Goal: Information Seeking & Learning: Get advice/opinions

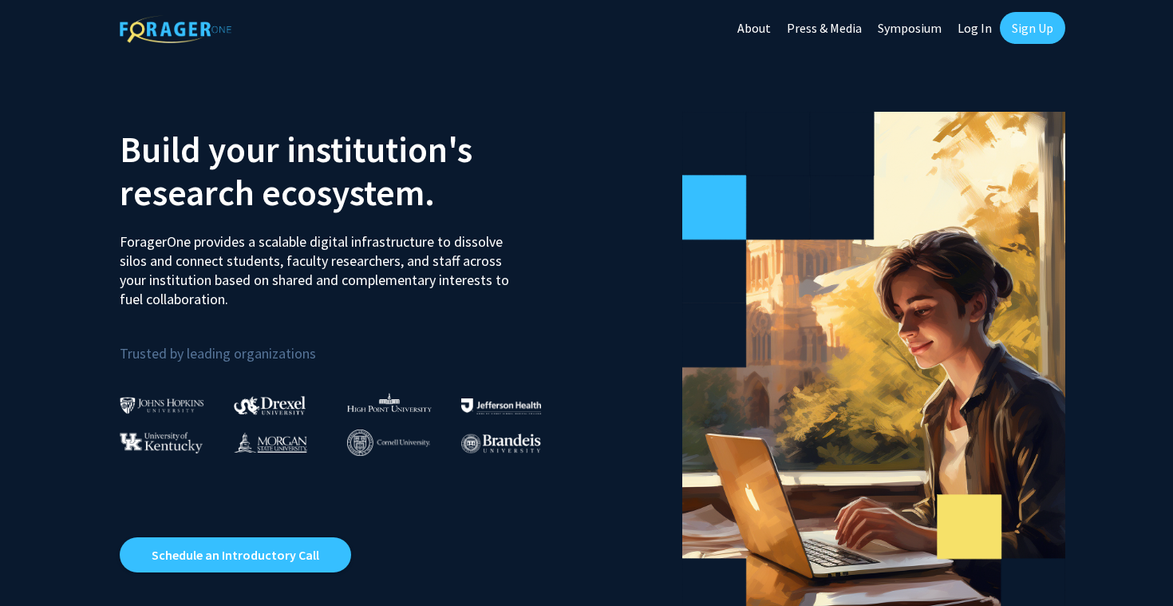
click at [1052, 29] on link "Sign Up" at bounding box center [1032, 28] width 65 height 32
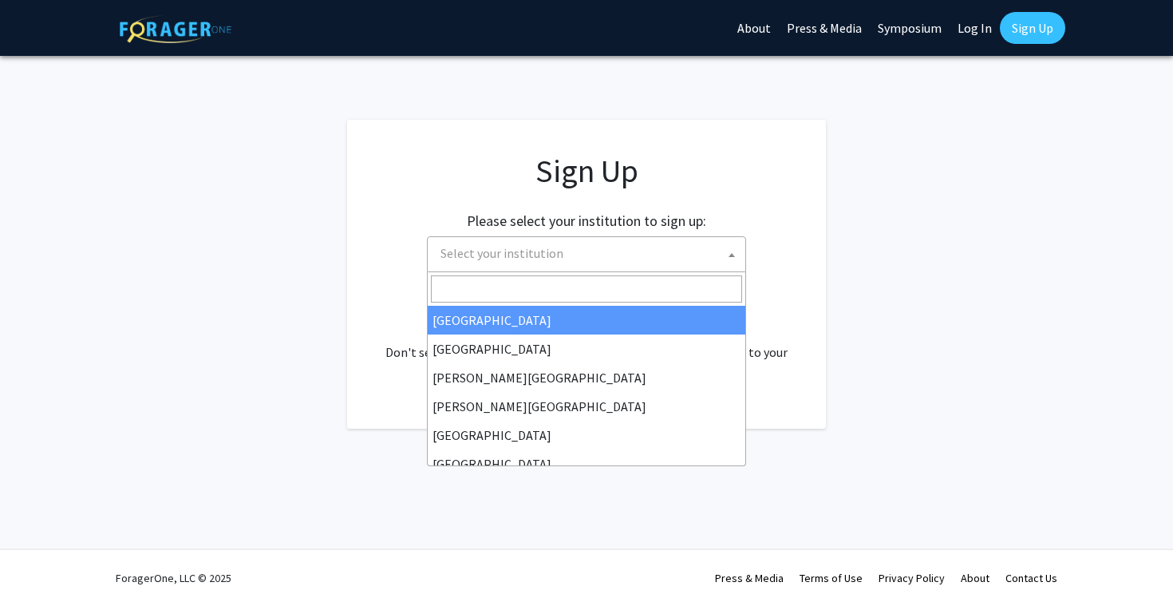
click at [568, 239] on span "Select your institution" at bounding box center [589, 253] width 311 height 33
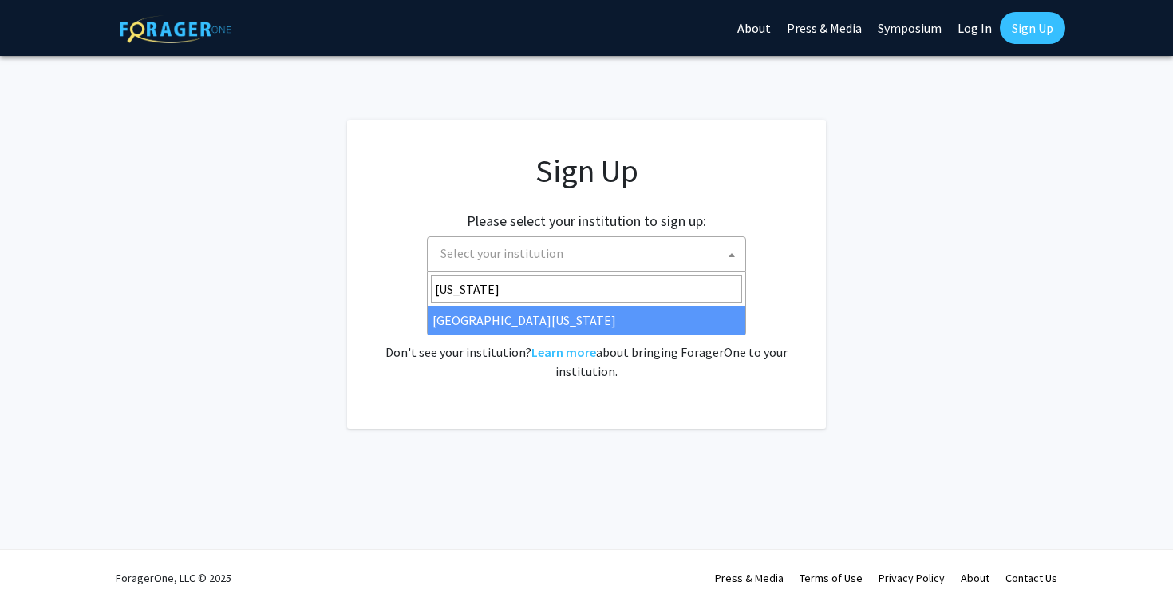
type input "[US_STATE]"
select select "13"
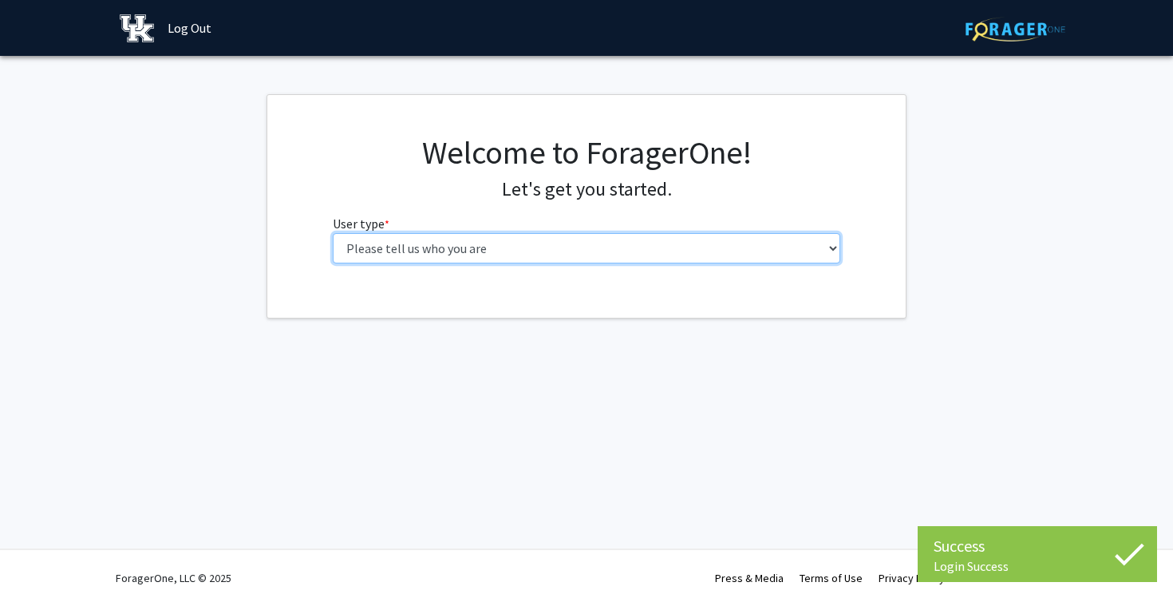
click at [651, 243] on select "Please tell us who you are Undergraduate Student Master's Student Doctoral Cand…" at bounding box center [587, 248] width 508 height 30
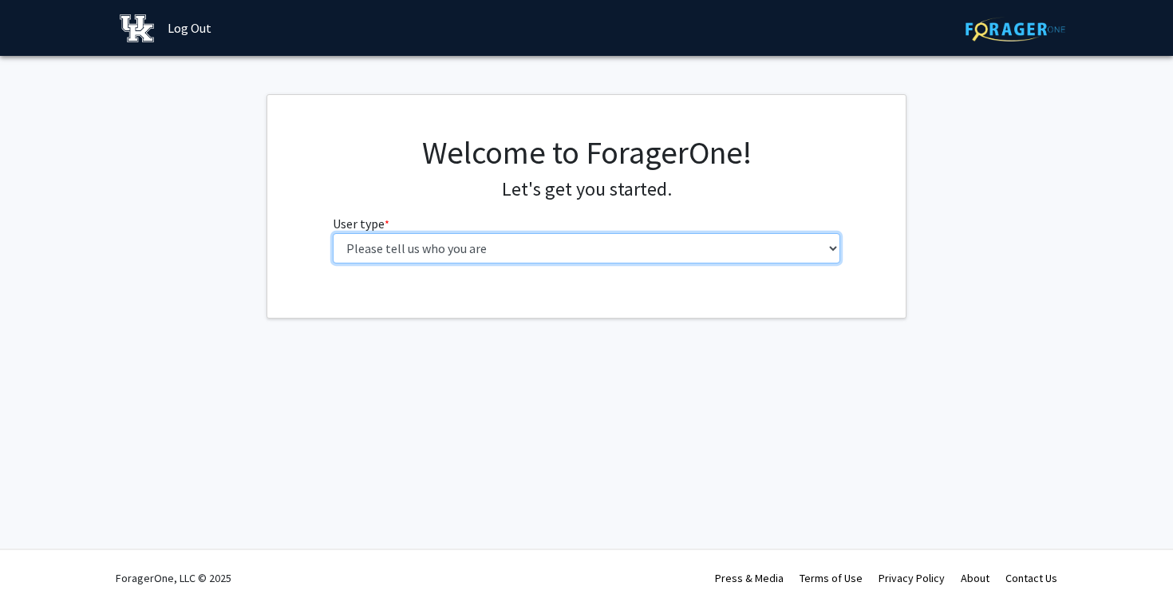
select select "1: undergrad"
click at [333, 233] on select "Please tell us who you are Undergraduate Student Master's Student Doctoral Cand…" at bounding box center [587, 248] width 508 height 30
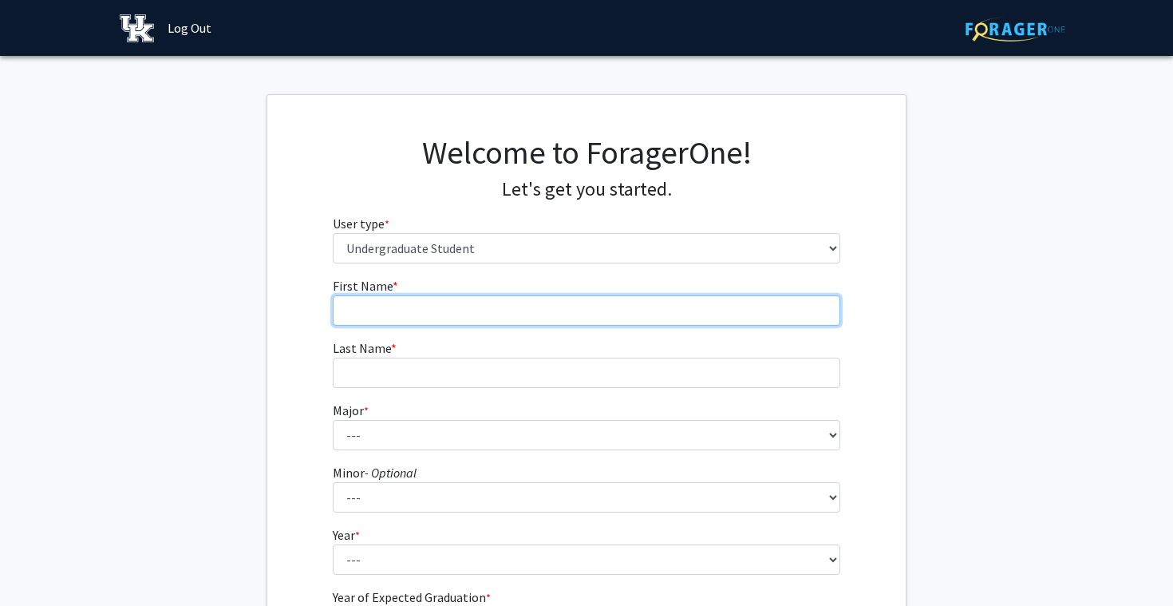
click at [539, 319] on input "First Name * required" at bounding box center [587, 310] width 508 height 30
type input "[DEMOGRAPHIC_DATA]"
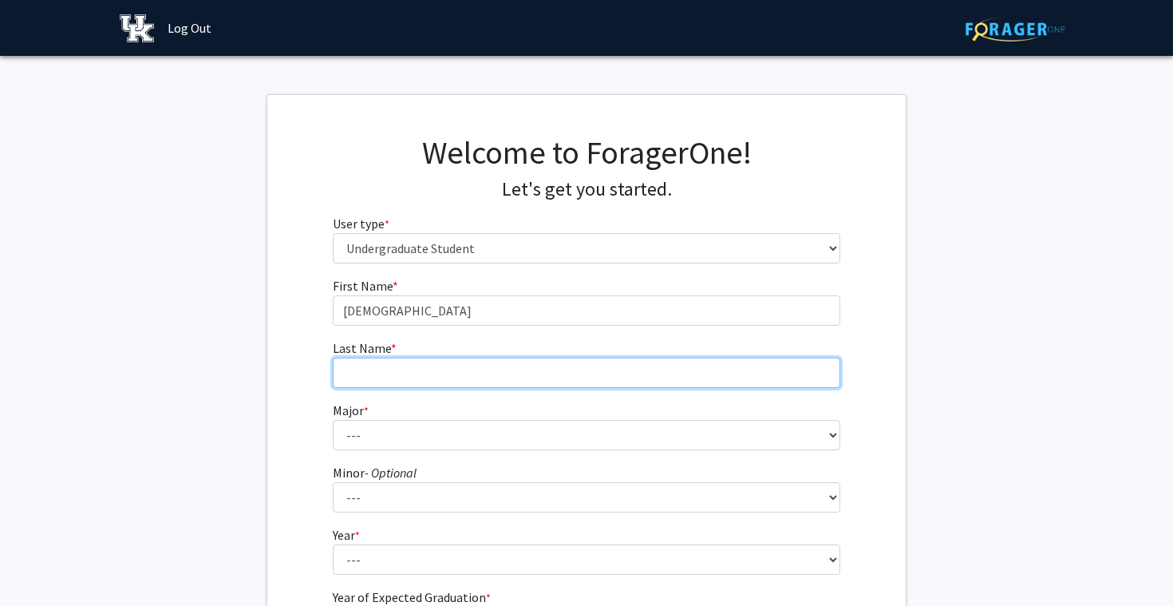
type input "[PERSON_NAME]"
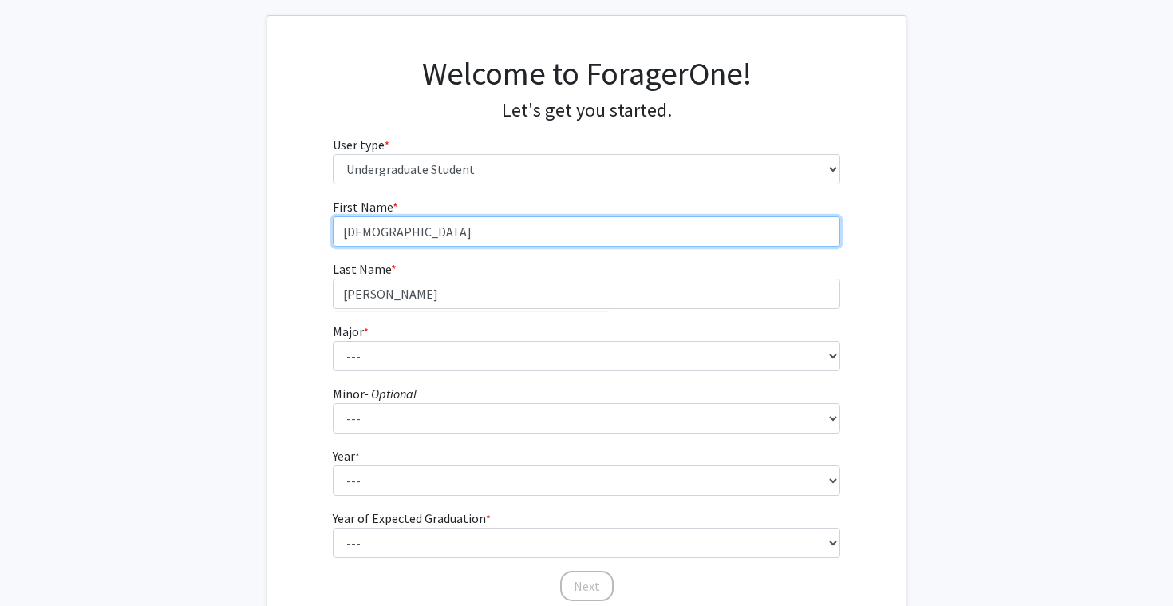
scroll to position [85, 0]
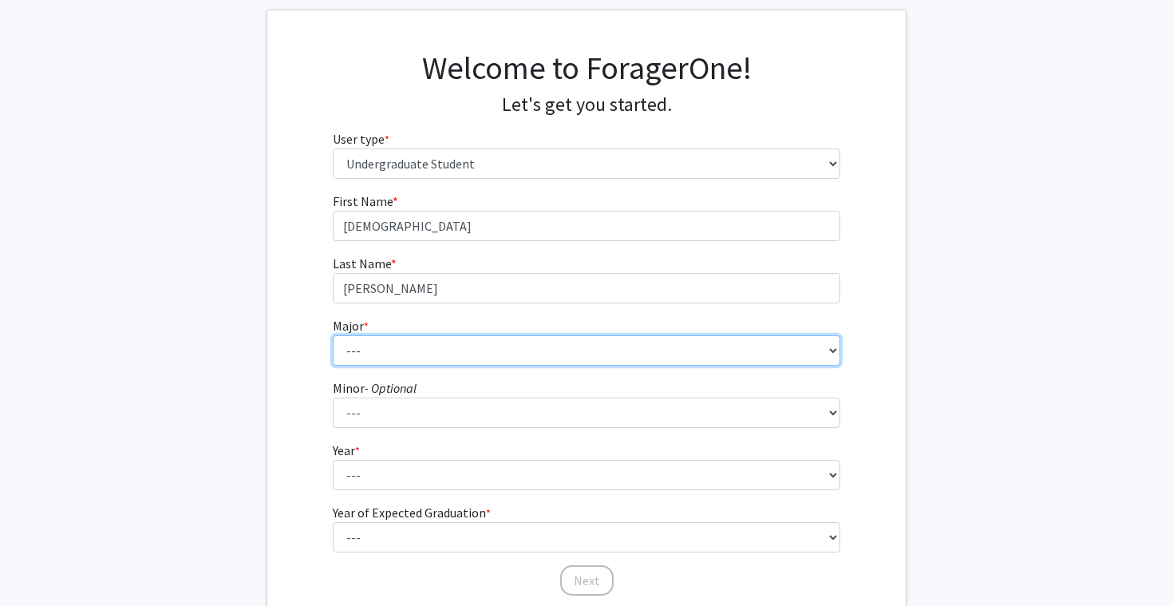
click at [487, 349] on select "--- Accounting Aerospace Engineering African American & Africana Studies Agricu…" at bounding box center [587, 350] width 508 height 30
select select "66: 903"
click at [333, 335] on select "--- Accounting Aerospace Engineering African American & Africana Studies Agricu…" at bounding box center [587, 350] width 508 height 30
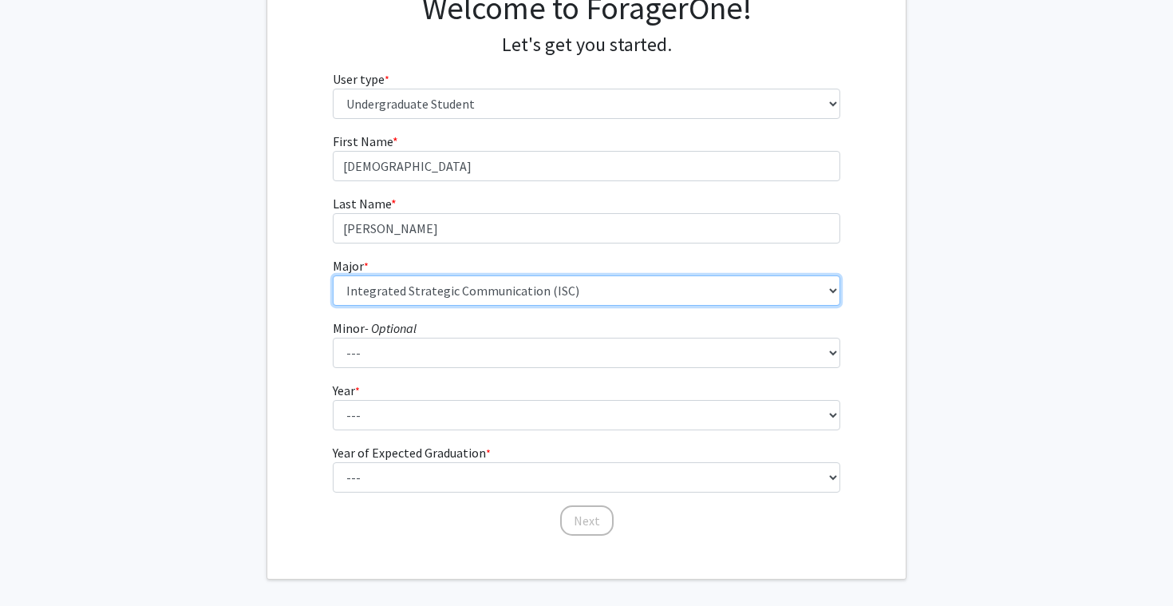
scroll to position [146, 0]
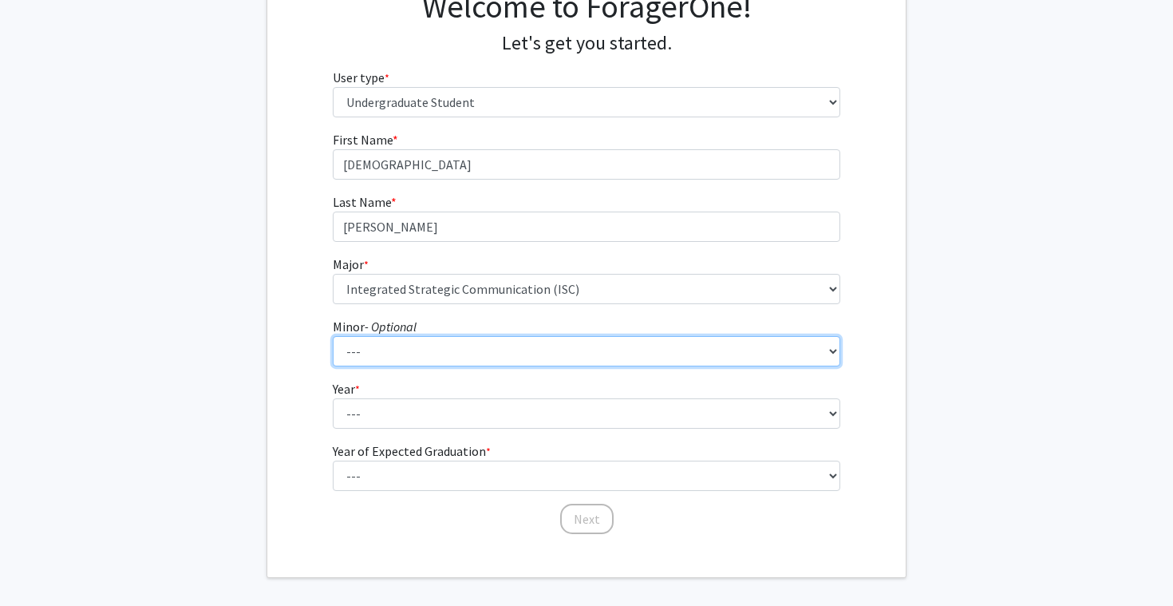
click at [525, 348] on select "--- African American & Africana Studies Agricultural Economics American Studies…" at bounding box center [587, 351] width 508 height 30
select select "11: 663"
click at [333, 336] on select "--- African American & Africana Studies Agricultural Economics American Studies…" at bounding box center [587, 351] width 508 height 30
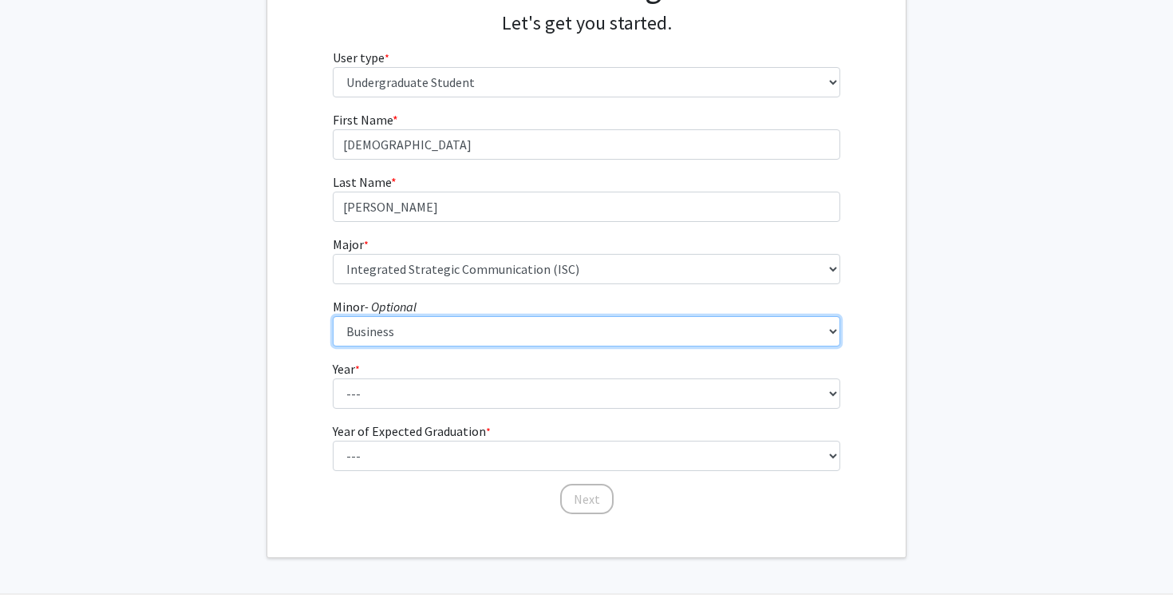
scroll to position [188, 0]
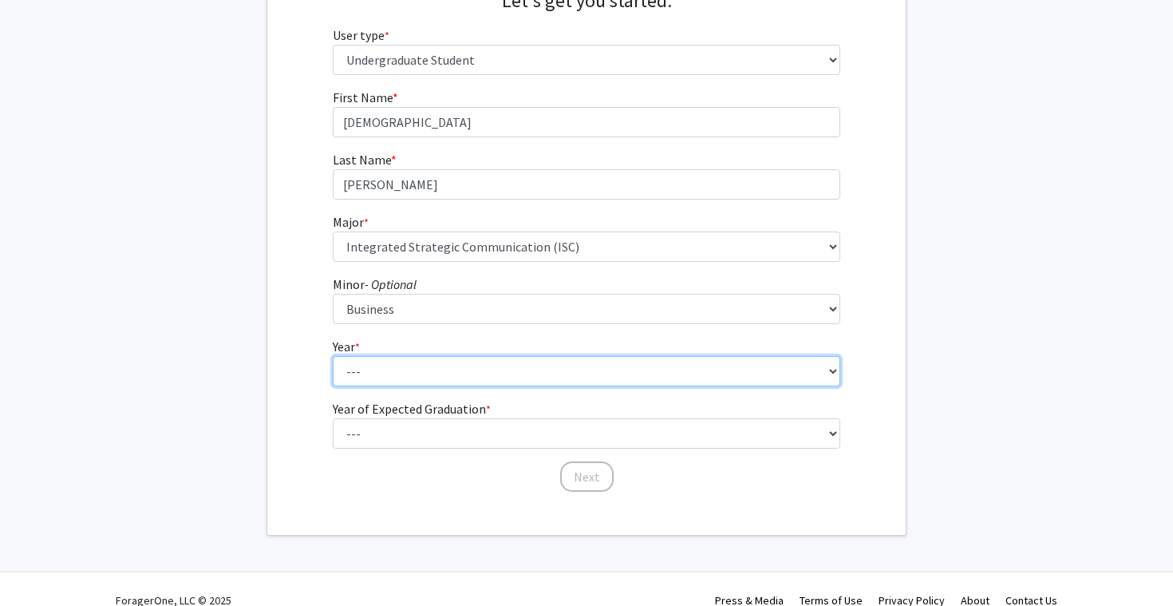
click at [480, 376] on select "--- First-year Sophomore Junior Senior Postbaccalaureate Certificate" at bounding box center [587, 371] width 508 height 30
select select "3: junior"
click at [333, 356] on select "--- First-year Sophomore Junior Senior Postbaccalaureate Certificate" at bounding box center [587, 371] width 508 height 30
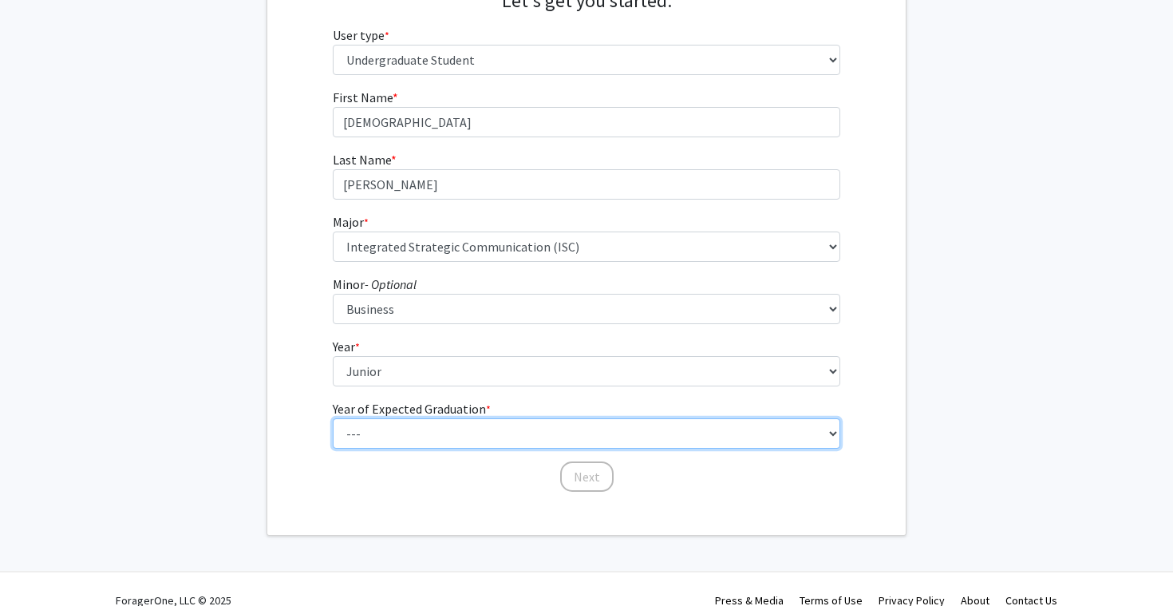
click at [447, 422] on select "--- 2025 2026 2027 2028 2029 2030 2031 2032 2033 2034" at bounding box center [587, 433] width 508 height 30
select select "3: 2027"
click at [333, 418] on select "--- 2025 2026 2027 2028 2029 2030 2031 2032 2033 2034" at bounding box center [587, 433] width 508 height 30
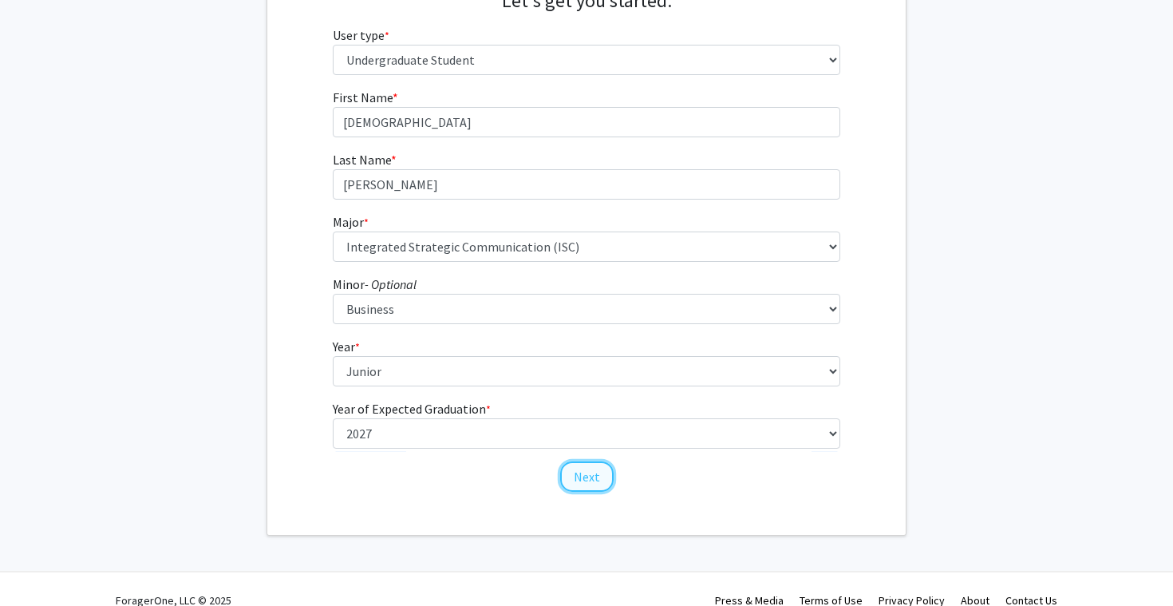
click at [586, 467] on button "Next" at bounding box center [586, 476] width 53 height 30
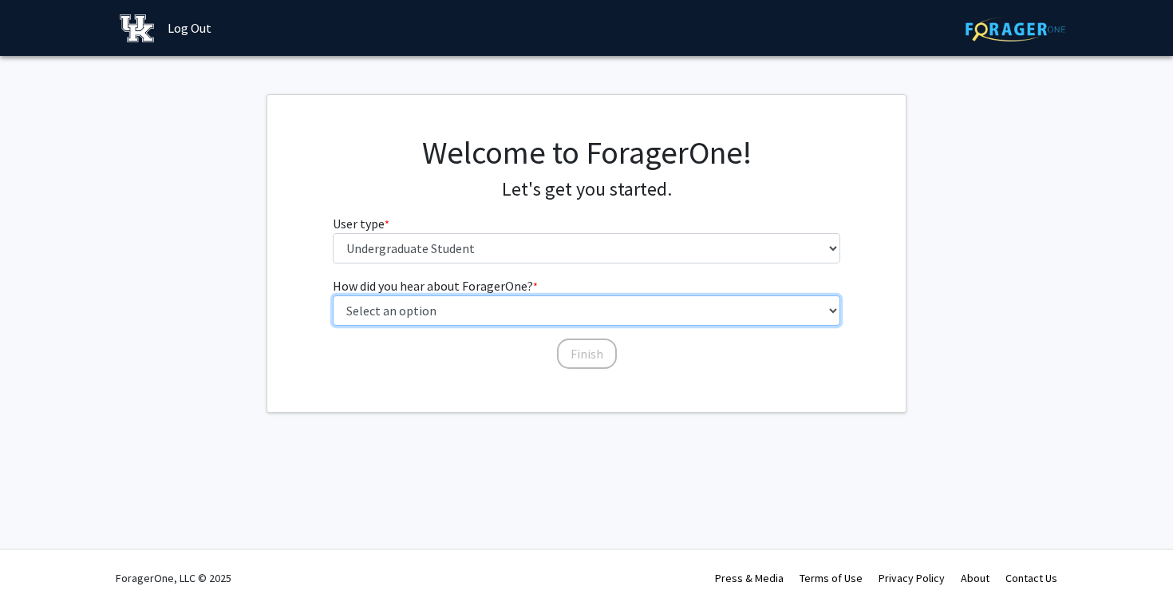
click at [480, 306] on select "Select an option Peer/student recommendation Faculty/staff recommendation Unive…" at bounding box center [587, 310] width 508 height 30
select select "2: faculty_recommendation"
click at [333, 295] on select "Select an option Peer/student recommendation Faculty/staff recommendation Unive…" at bounding box center [587, 310] width 508 height 30
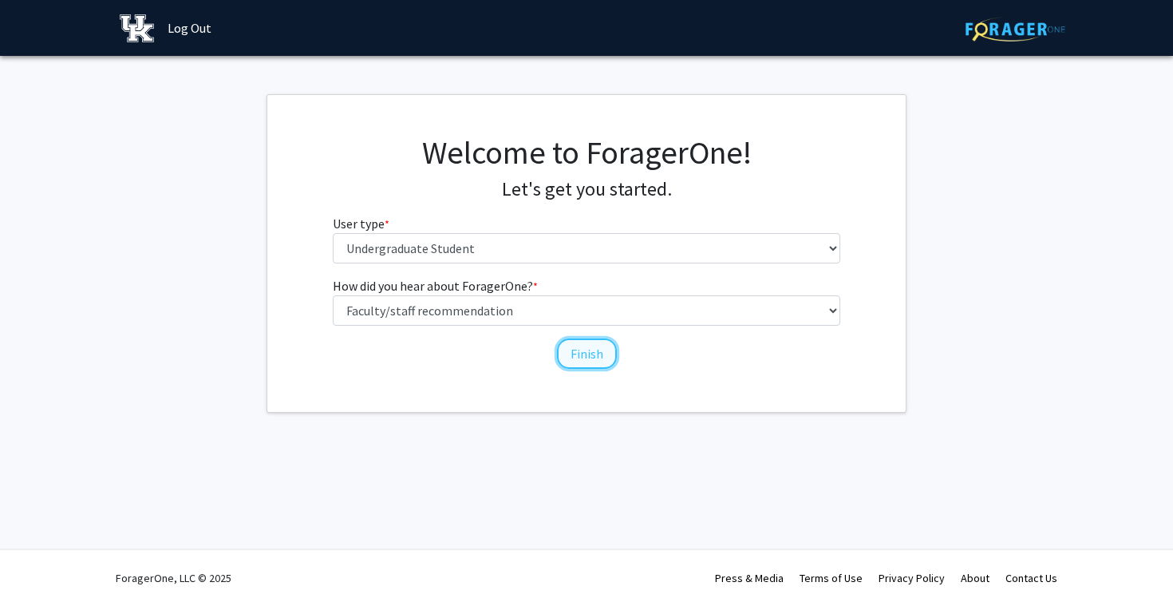
click at [578, 357] on button "Finish" at bounding box center [587, 353] width 60 height 30
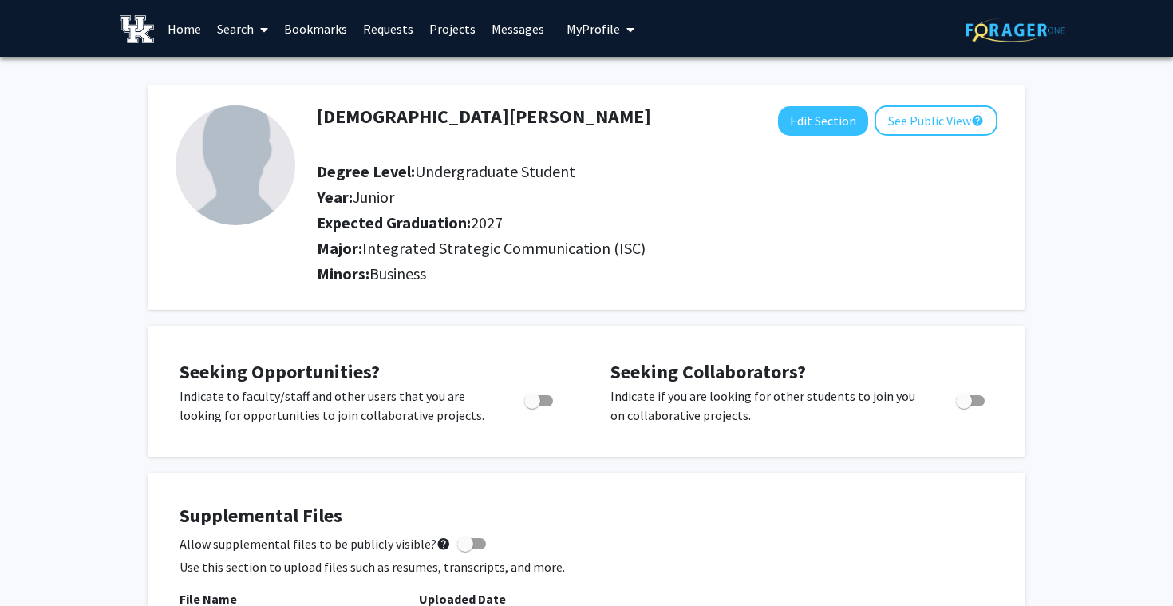
click at [278, 152] on img at bounding box center [236, 165] width 120 height 120
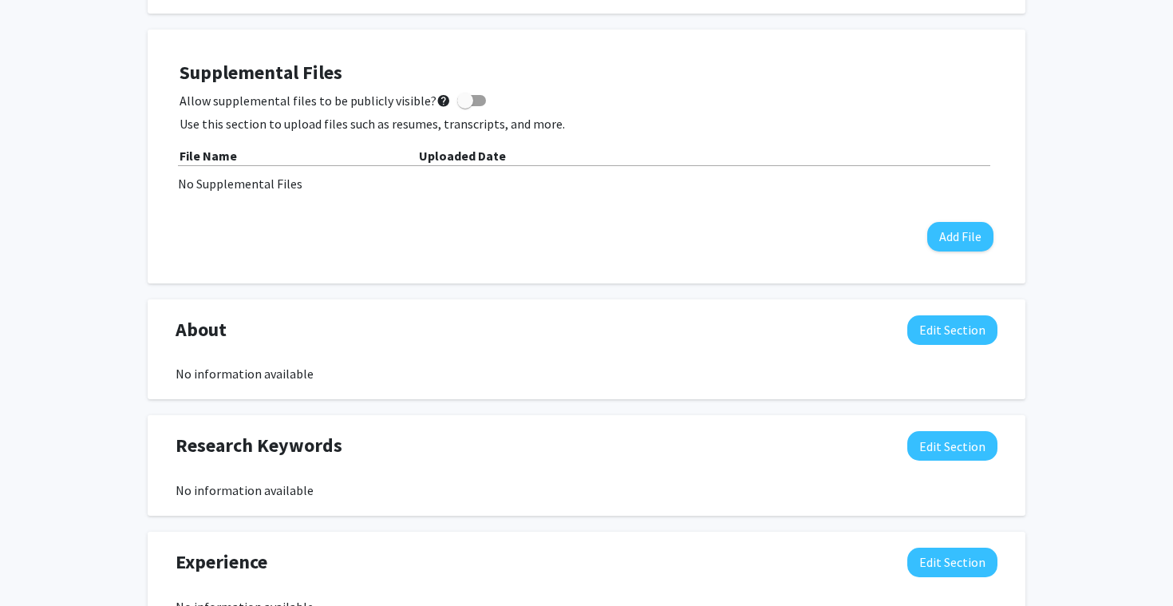
scroll to position [458, 0]
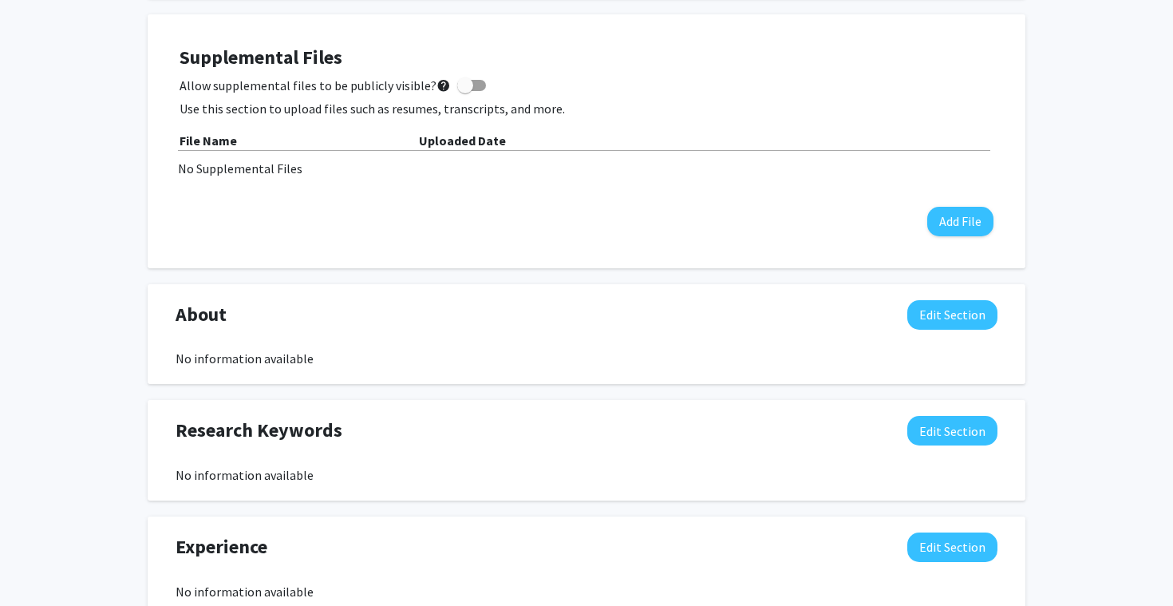
click at [268, 361] on div "No information available" at bounding box center [587, 358] width 822 height 19
click at [905, 323] on div "About Edit Section" at bounding box center [587, 318] width 846 height 37
click at [914, 322] on button "Edit Section" at bounding box center [952, 315] width 90 height 30
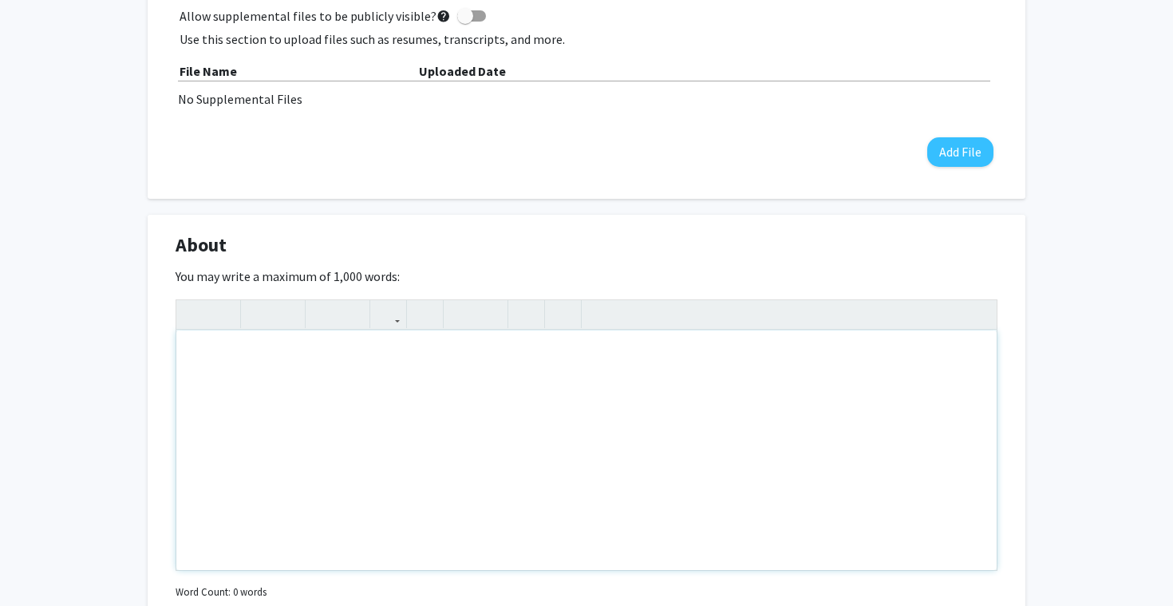
scroll to position [578, 0]
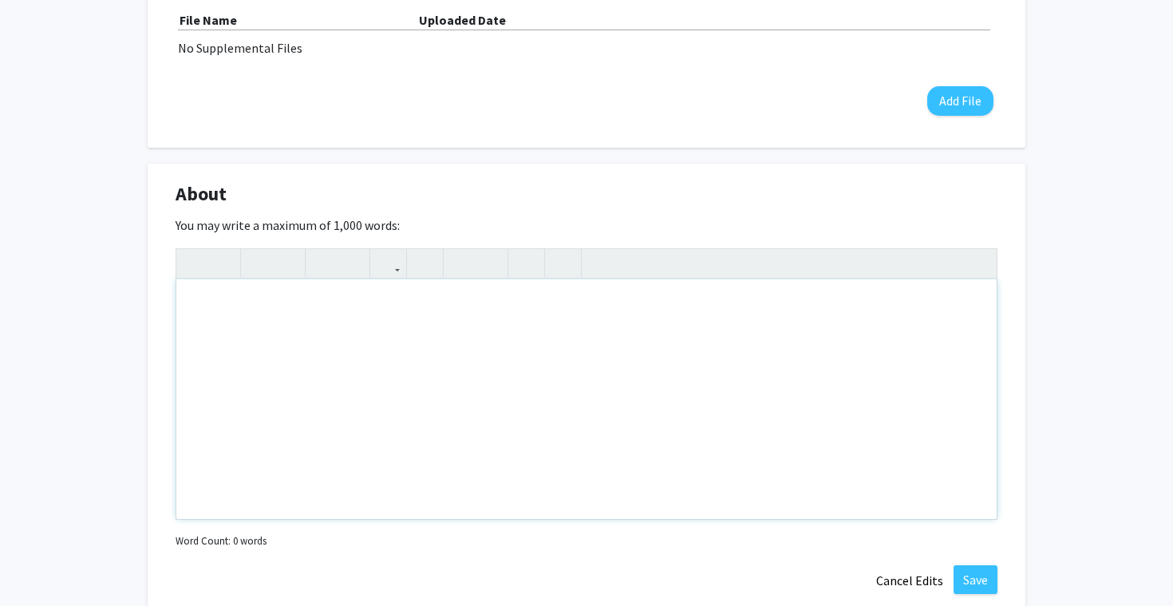
click at [493, 345] on div "Note to users with screen readers: Please deactivate our accessibility plugin f…" at bounding box center [586, 398] width 820 height 239
paste div "Note to users with screen readers: Please deactivate our accessibility plugin f…"
type textarea "<p>Student at the University of Kentucky studying Integrated Strategic Communic…"
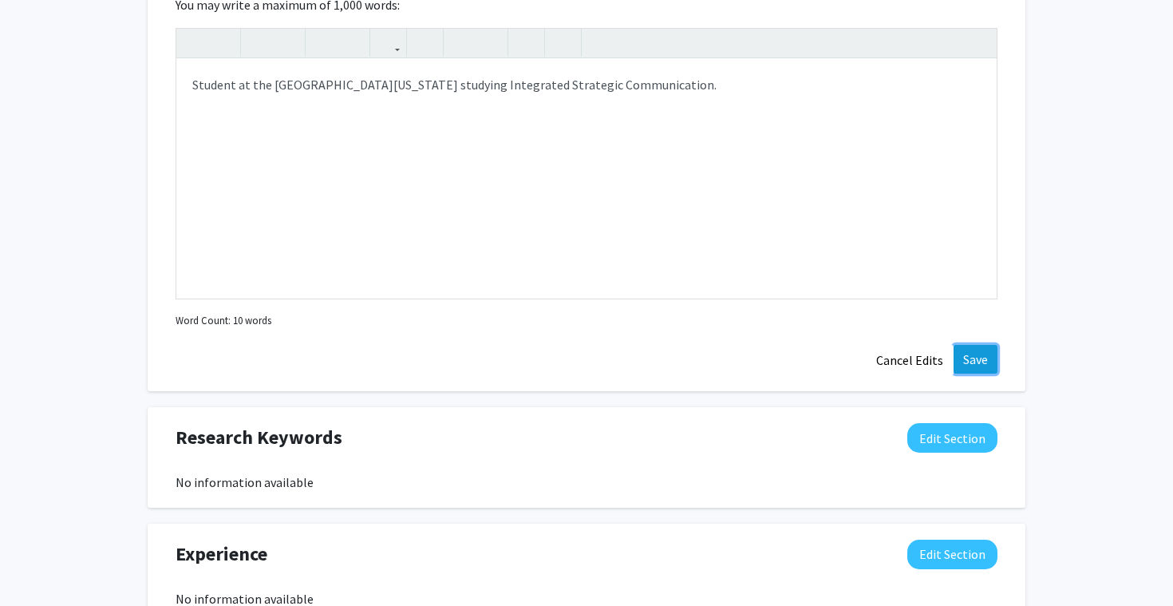
click at [982, 360] on button "Save" at bounding box center [975, 359] width 44 height 29
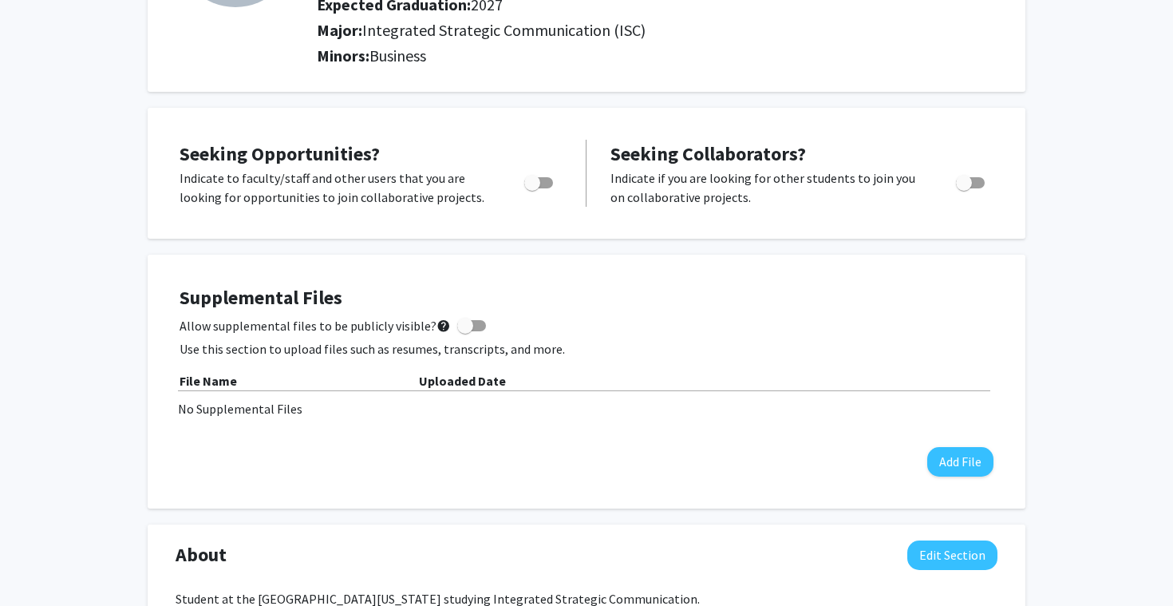
scroll to position [0, 0]
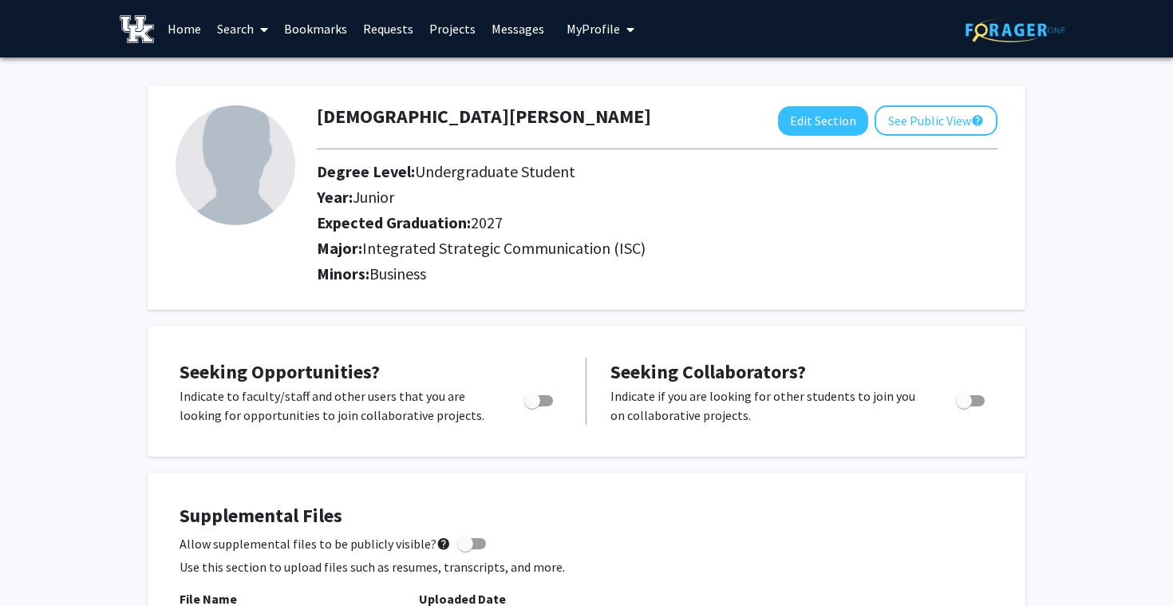
click at [238, 169] on img at bounding box center [236, 165] width 120 height 120
click at [826, 115] on button "Edit Section" at bounding box center [823, 121] width 90 height 30
select select "junior"
select select "2027"
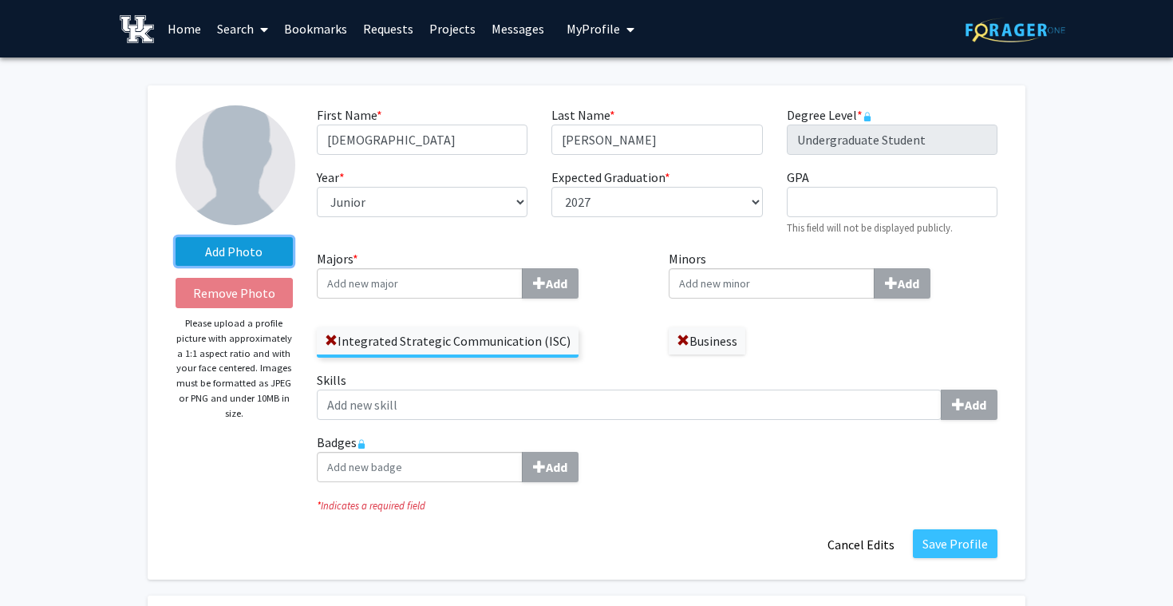
click at [225, 241] on label "Add Photo" at bounding box center [234, 251] width 117 height 29
click at [0, 0] on input "Add Photo" at bounding box center [0, 0] width 0 height 0
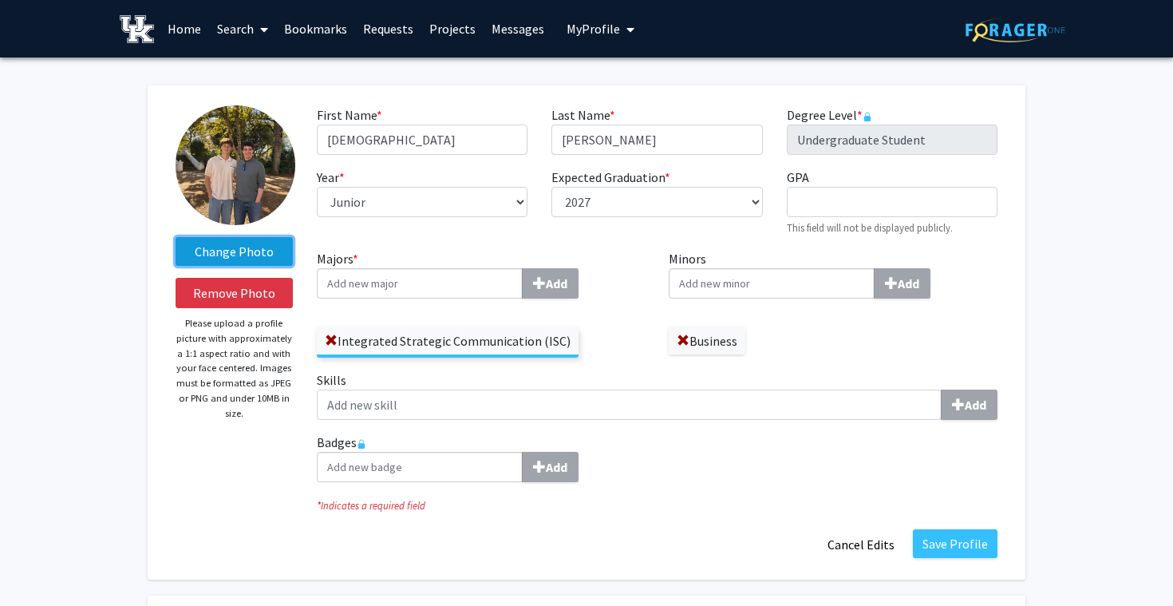
click at [276, 252] on label "Change Photo" at bounding box center [234, 251] width 117 height 29
click at [0, 0] on input "Change Photo" at bounding box center [0, 0] width 0 height 0
click at [242, 243] on label "Change Photo" at bounding box center [234, 251] width 117 height 29
click at [0, 0] on input "Change Photo" at bounding box center [0, 0] width 0 height 0
click at [246, 242] on label "Change Photo" at bounding box center [234, 251] width 117 height 29
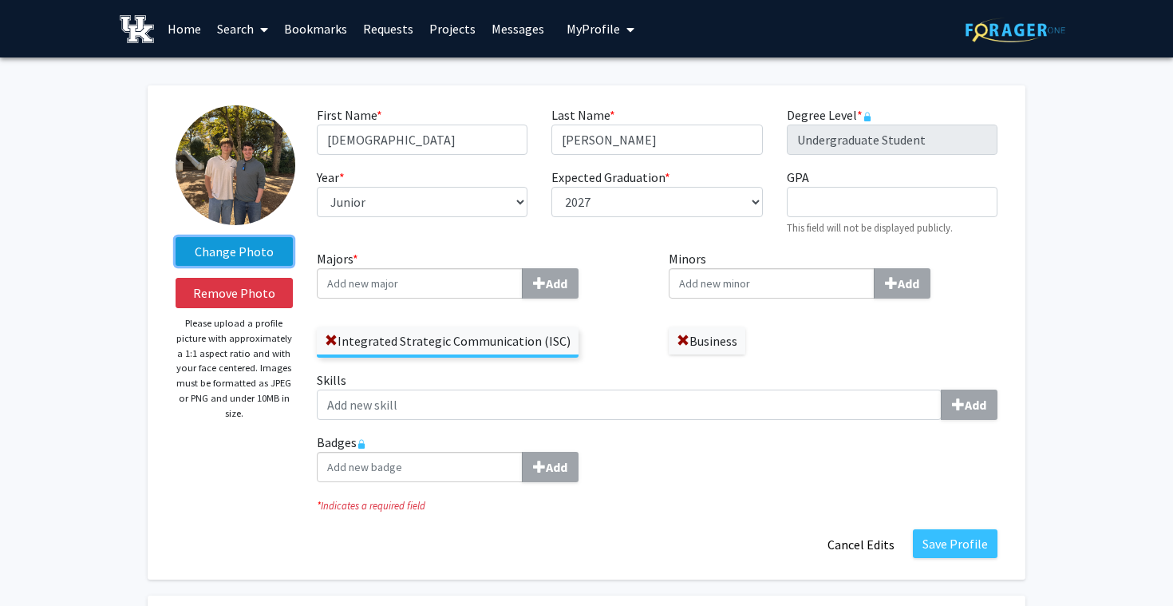
click at [0, 0] on input "Change Photo" at bounding box center [0, 0] width 0 height 0
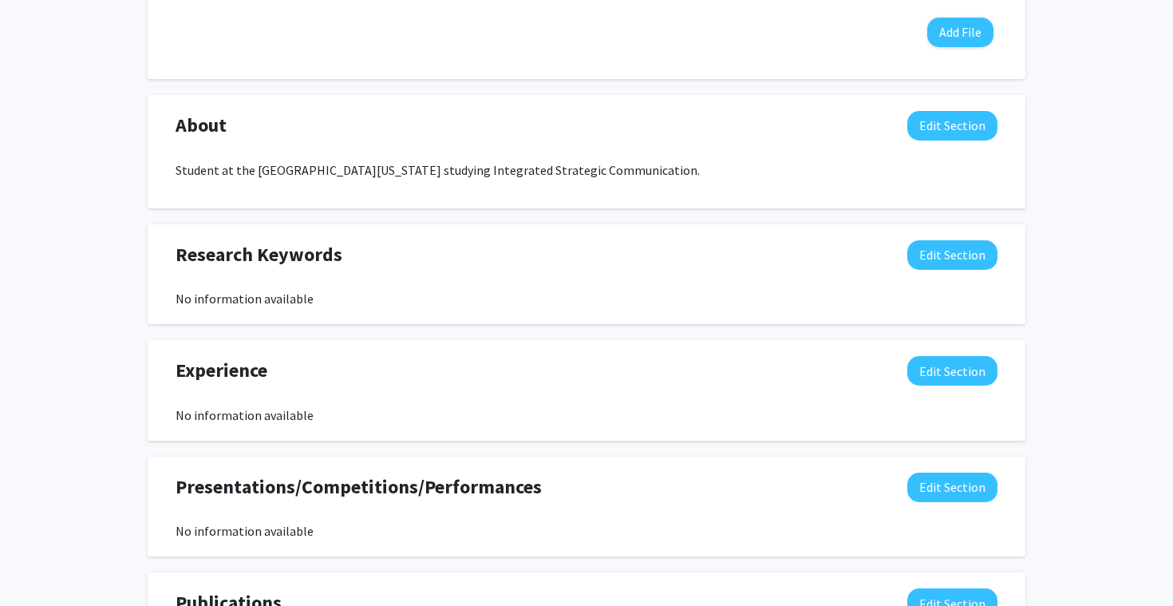
scroll to position [919, 0]
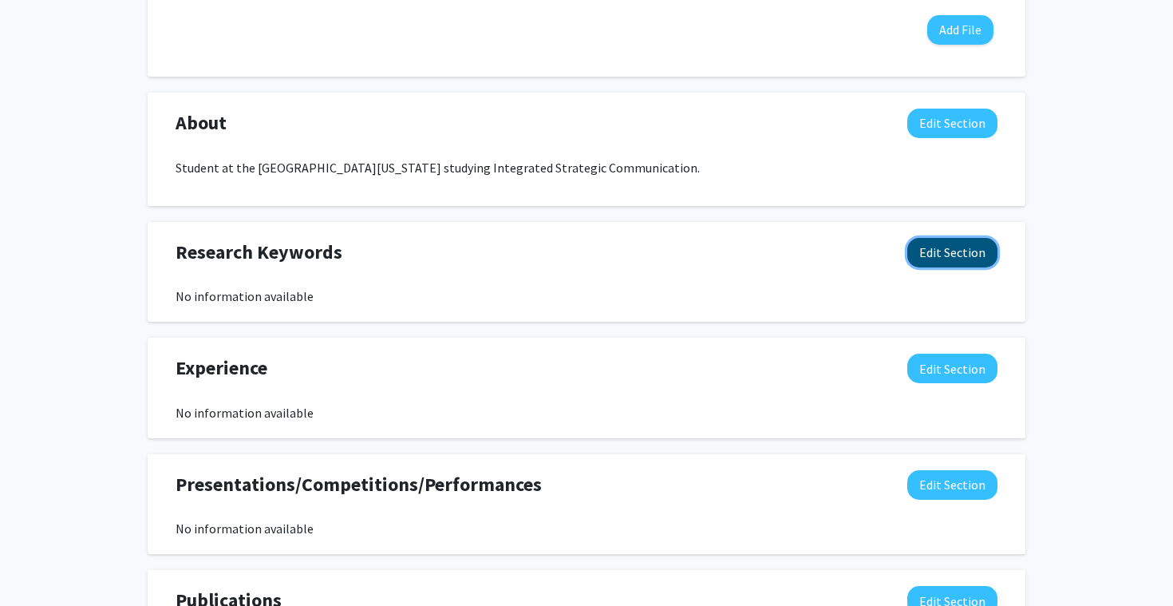
click at [959, 259] on button "Edit Section" at bounding box center [952, 253] width 90 height 30
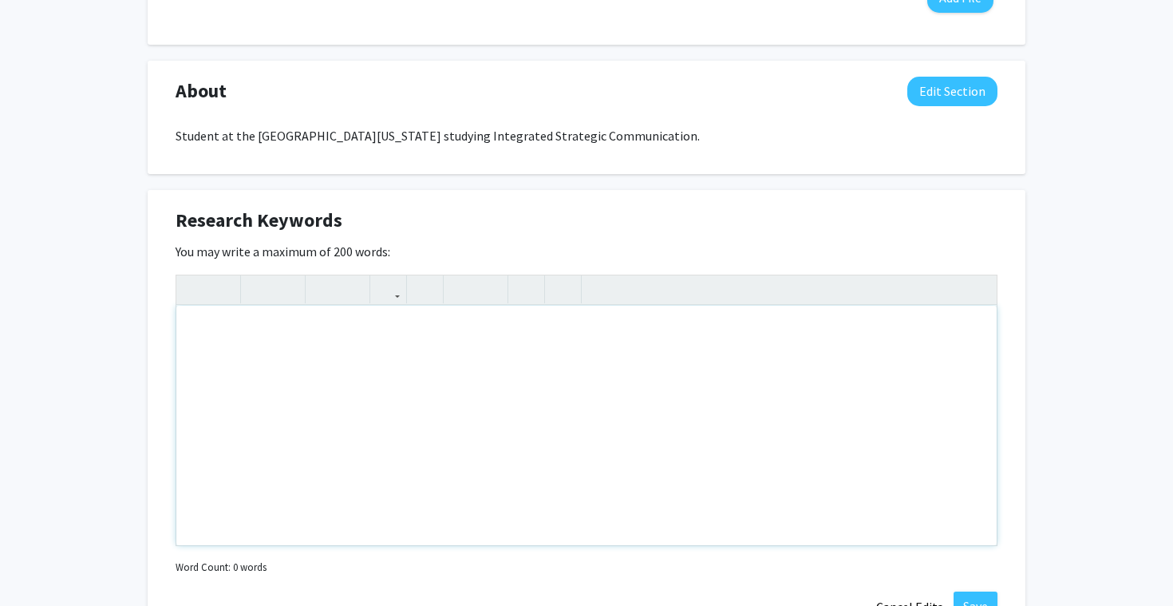
scroll to position [954, 0]
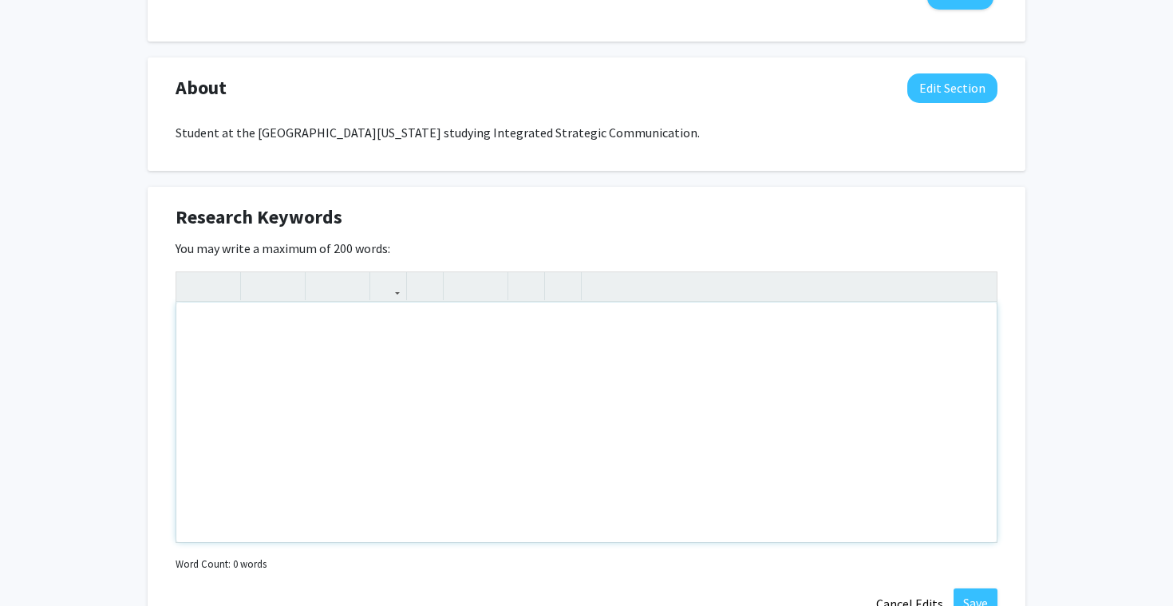
click at [469, 346] on div "Note to users with screen readers: Please deactivate our accessibility plugin f…" at bounding box center [586, 421] width 820 height 239
click at [189, 316] on div "Marketing ISC" at bounding box center [586, 421] width 820 height 239
click at [462, 294] on icon "button" at bounding box center [462, 286] width 14 height 26
click at [190, 356] on div "Marketing ISC" at bounding box center [586, 421] width 820 height 239
click at [460, 280] on icon "button" at bounding box center [462, 286] width 14 height 26
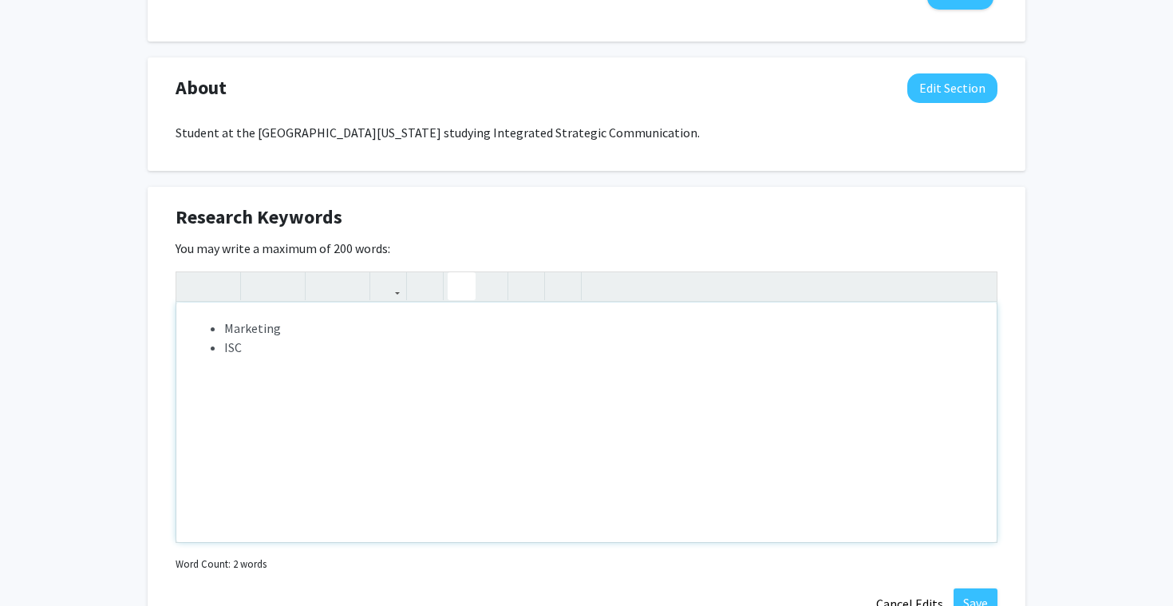
click at [277, 343] on li "ISC" at bounding box center [602, 346] width 756 height 19
type textarea "<p><ul><li>Marketing</li><li>ISC</li><li>Audience analysis</li><li>Market trend…"
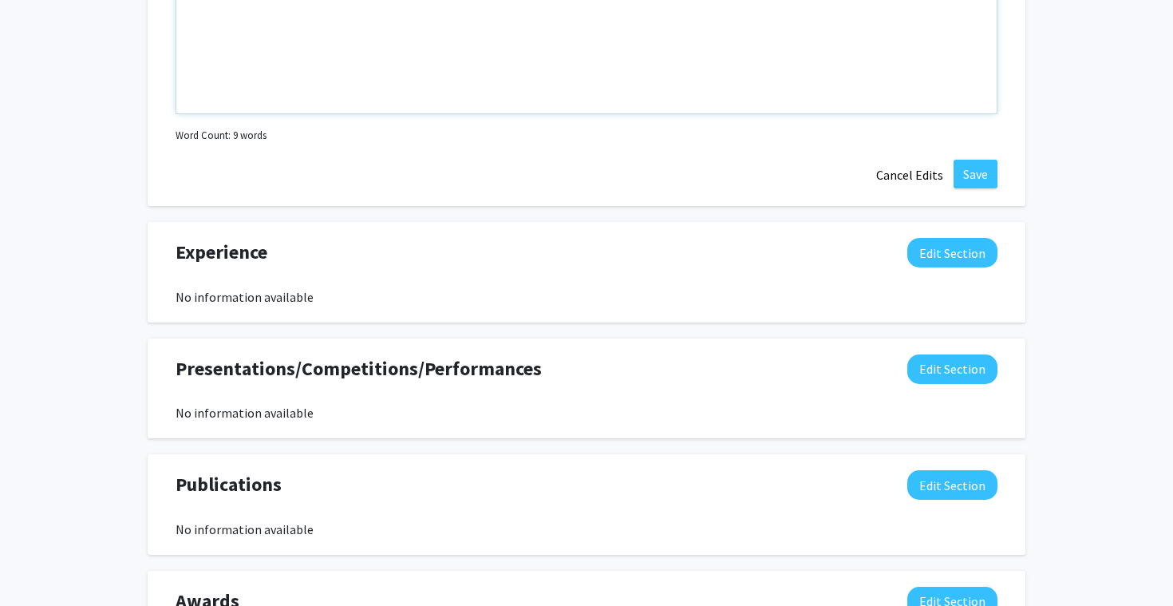
scroll to position [1426, 0]
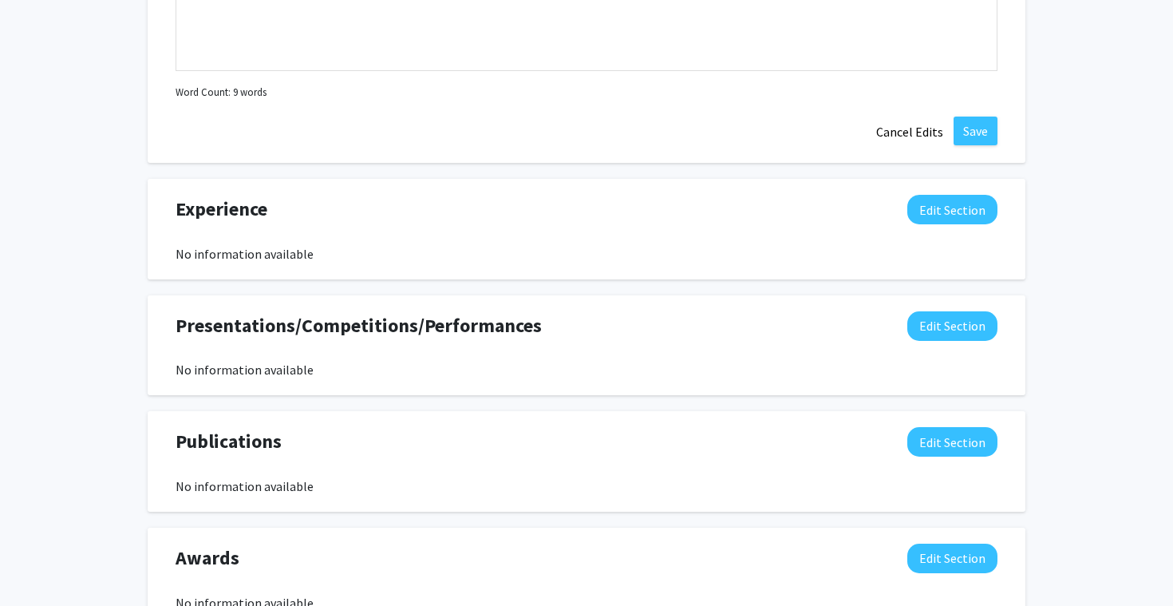
click at [968, 130] on button "Save" at bounding box center [975, 130] width 44 height 29
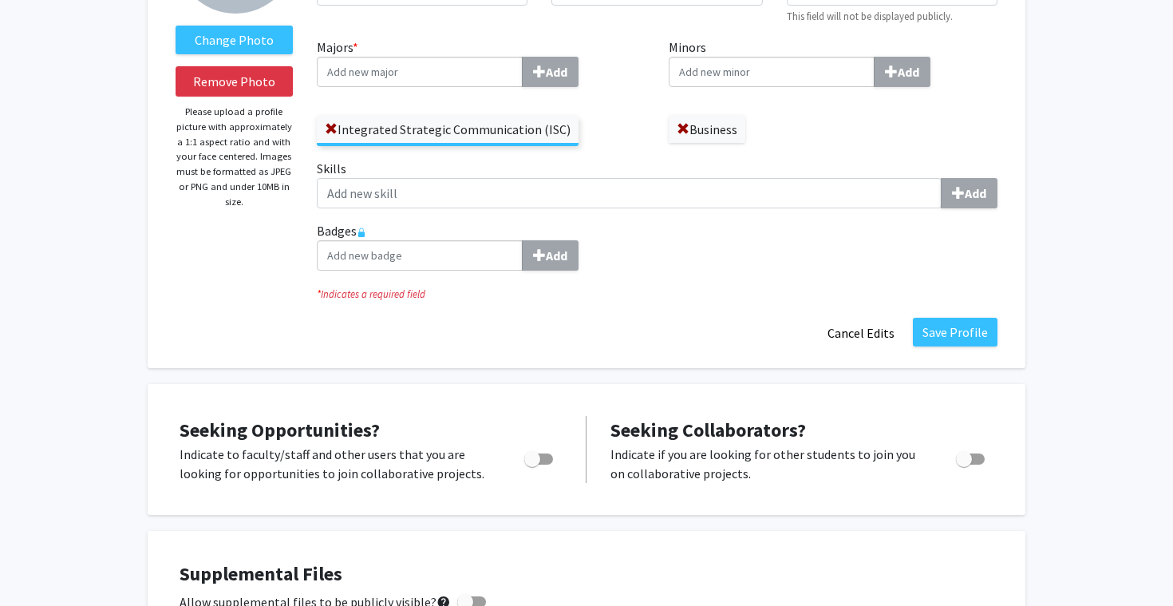
scroll to position [0, 0]
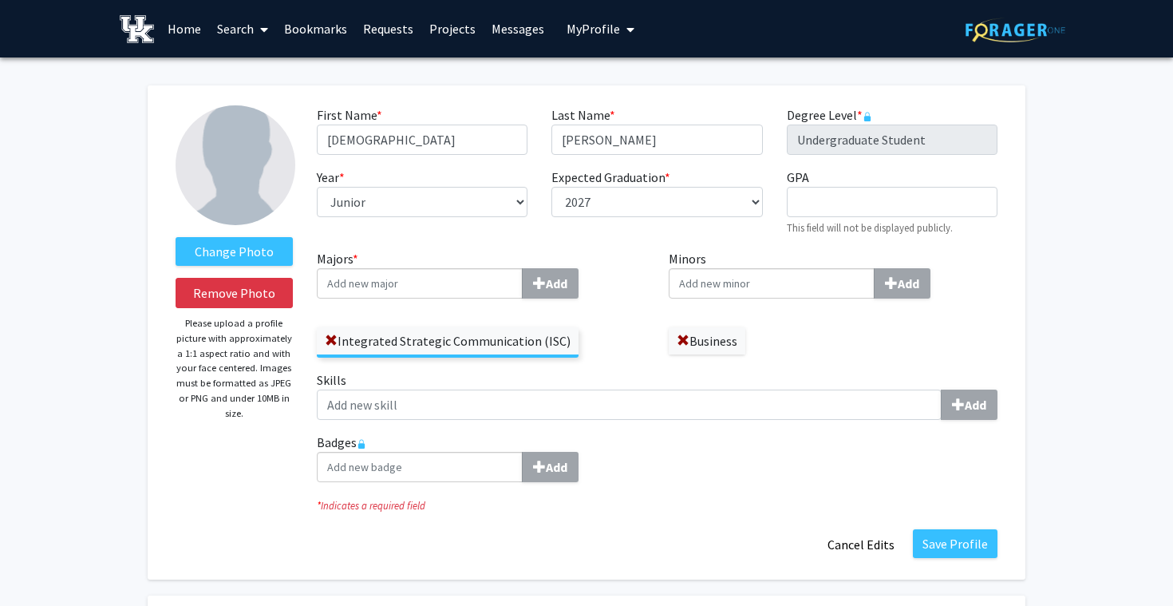
click at [175, 33] on link "Home" at bounding box center [184, 29] width 49 height 56
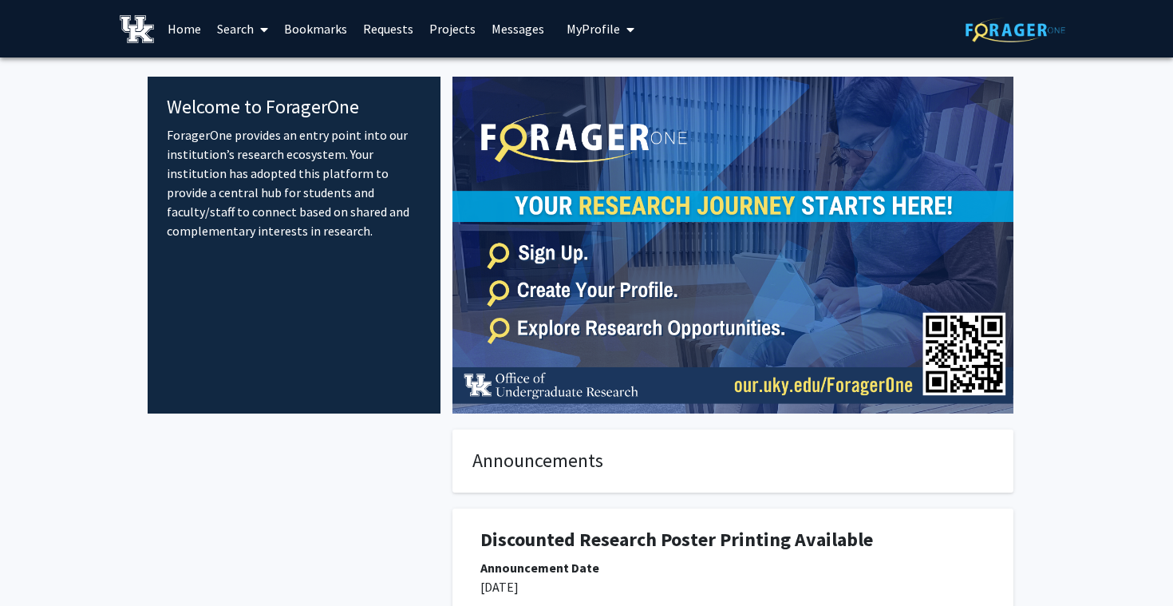
click at [219, 25] on link "Search" at bounding box center [242, 29] width 67 height 56
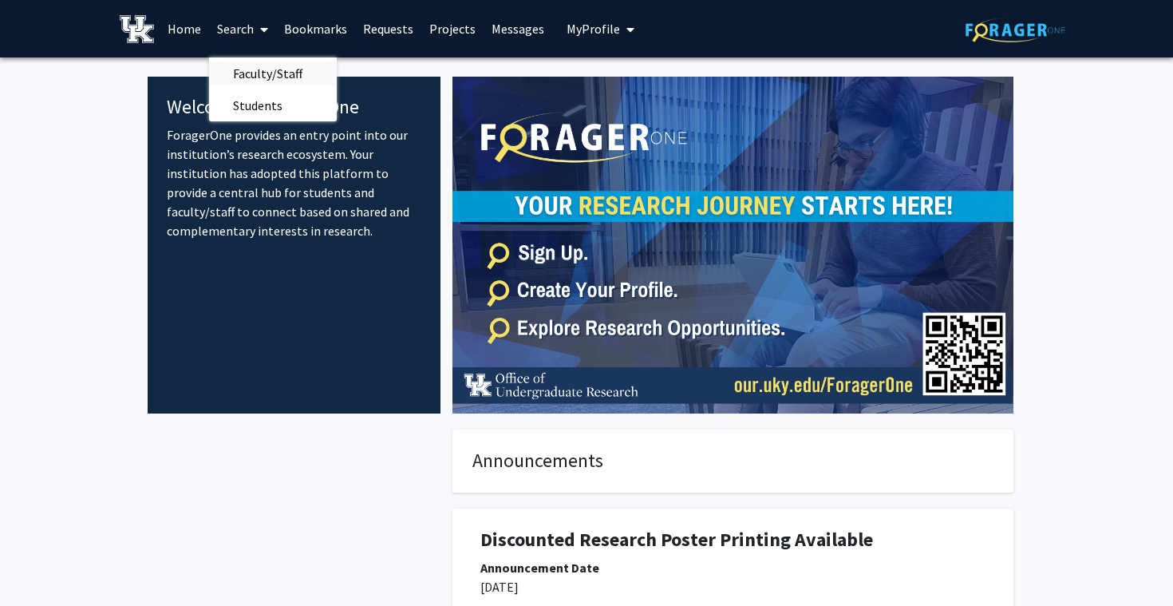
click at [295, 77] on span "Faculty/Staff" at bounding box center [267, 73] width 117 height 32
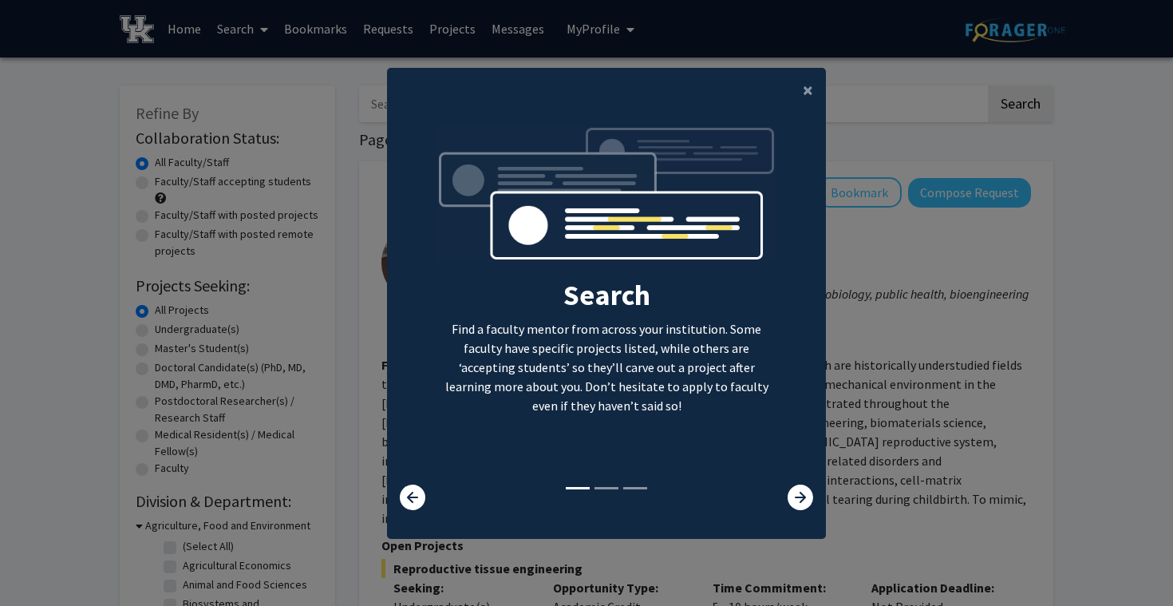
click at [795, 480] on div "Search Find a faculty mentor from across your institution. Some faculty have sp…" at bounding box center [606, 304] width 437 height 359
click at [795, 487] on icon at bounding box center [800, 497] width 26 height 26
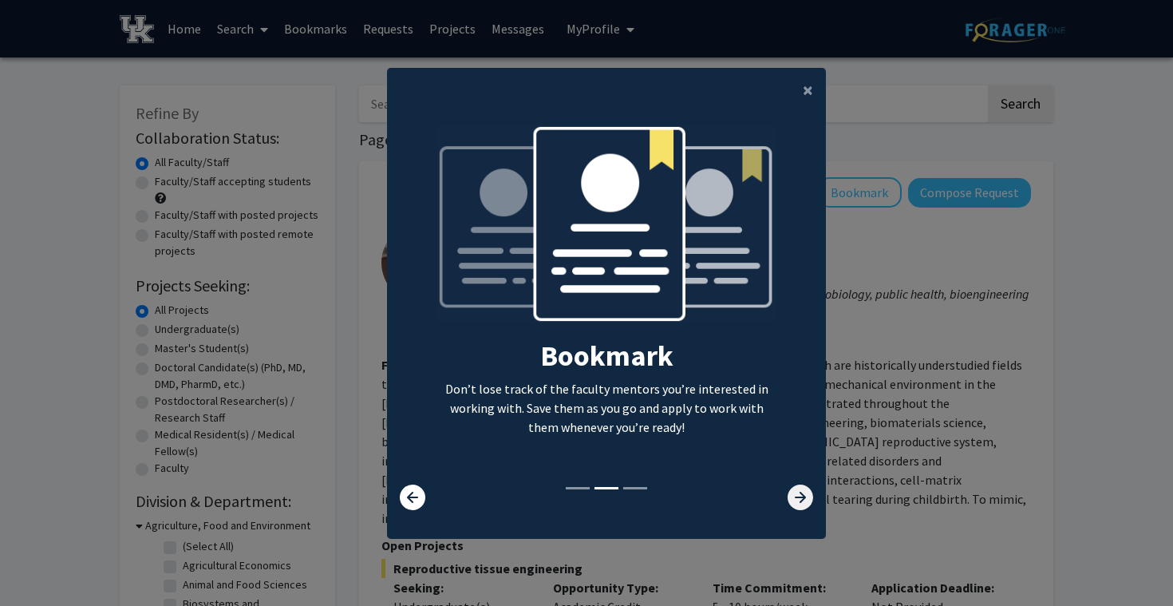
click at [795, 487] on icon at bounding box center [800, 497] width 26 height 26
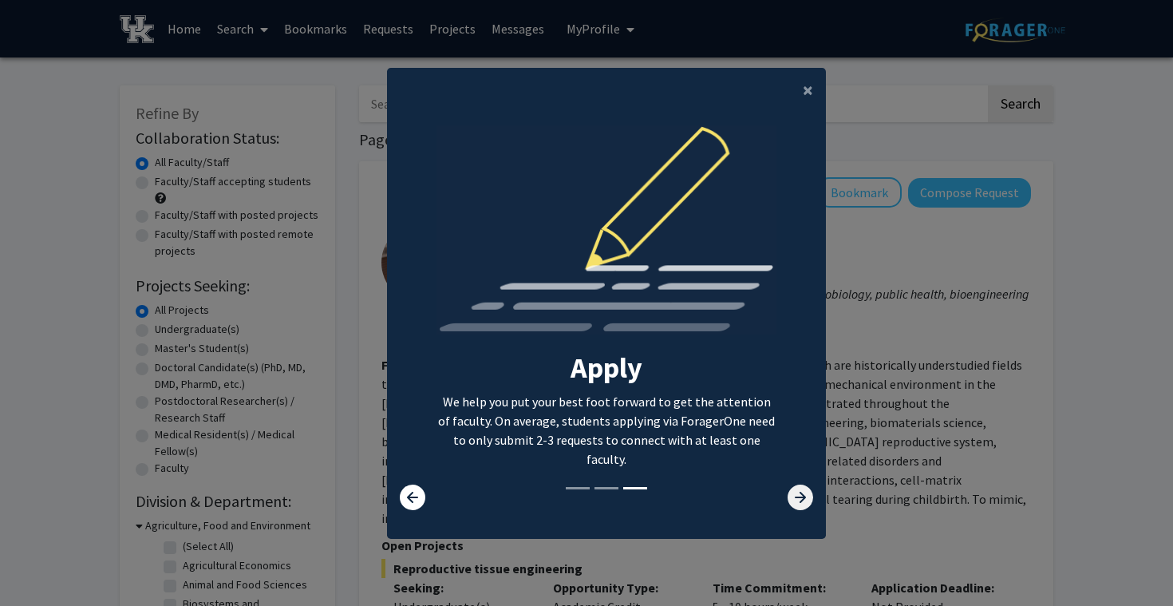
click at [795, 487] on icon at bounding box center [800, 497] width 26 height 26
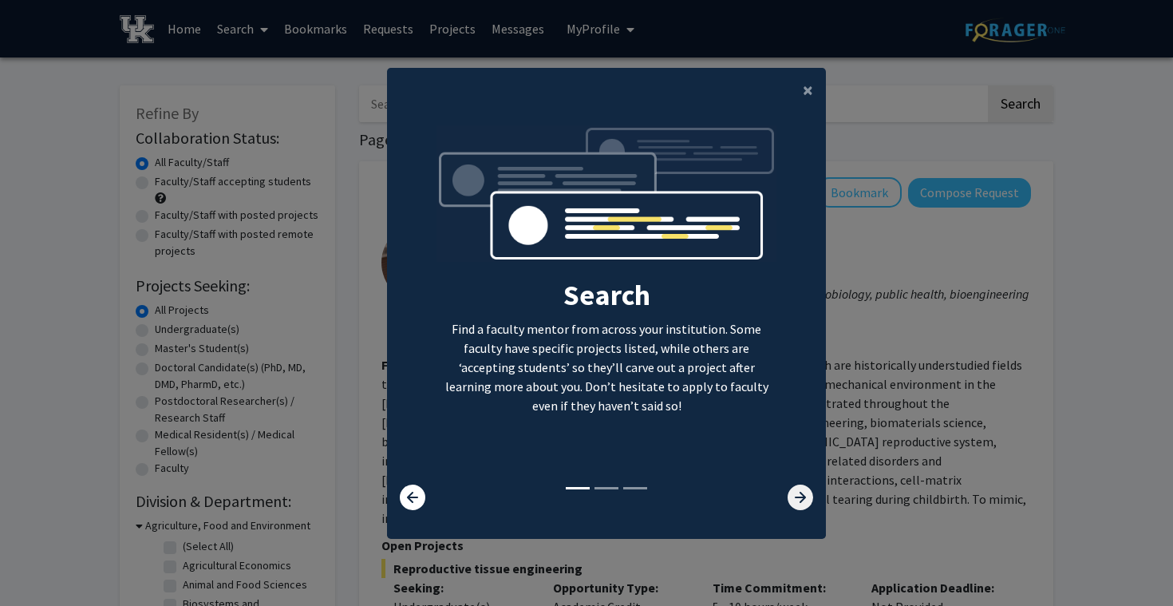
click at [795, 487] on icon at bounding box center [800, 497] width 26 height 26
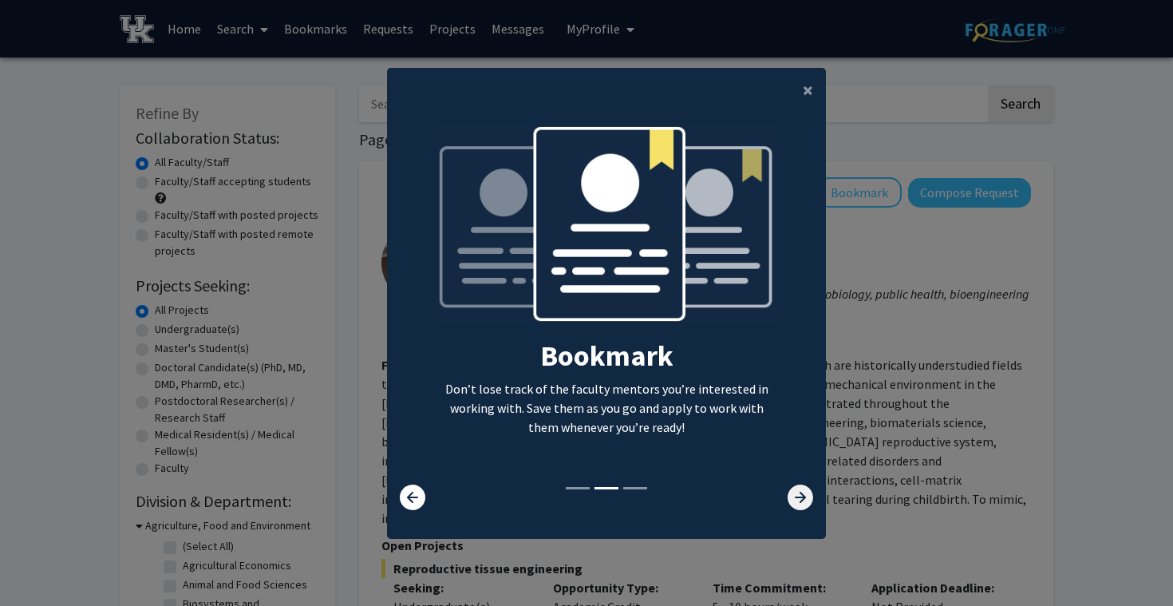
click at [795, 487] on icon at bounding box center [800, 497] width 26 height 26
click at [810, 98] on span "×" at bounding box center [808, 89] width 10 height 25
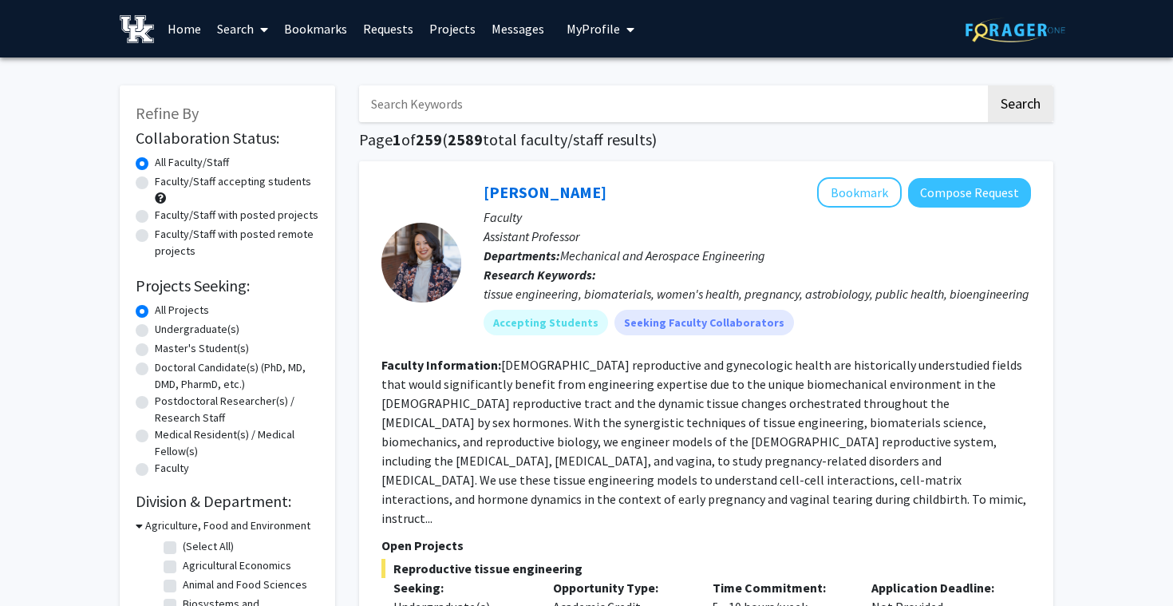
click at [487, 93] on input "Search Keywords" at bounding box center [672, 103] width 626 height 37
type input "marketing"
click at [988, 85] on button "Search" at bounding box center [1020, 103] width 65 height 37
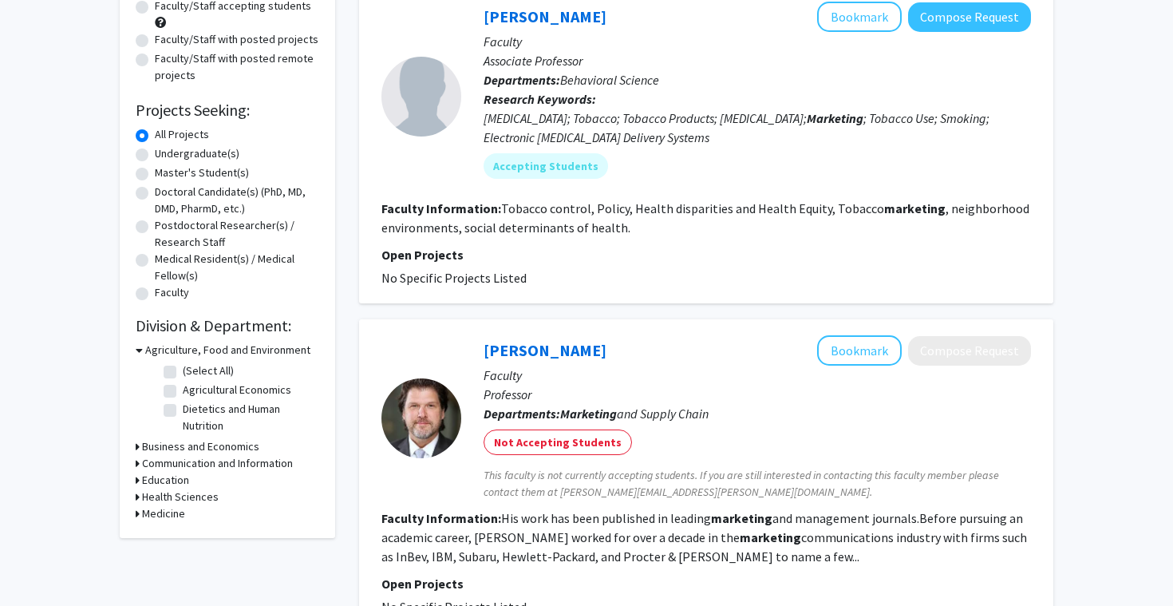
scroll to position [48, 0]
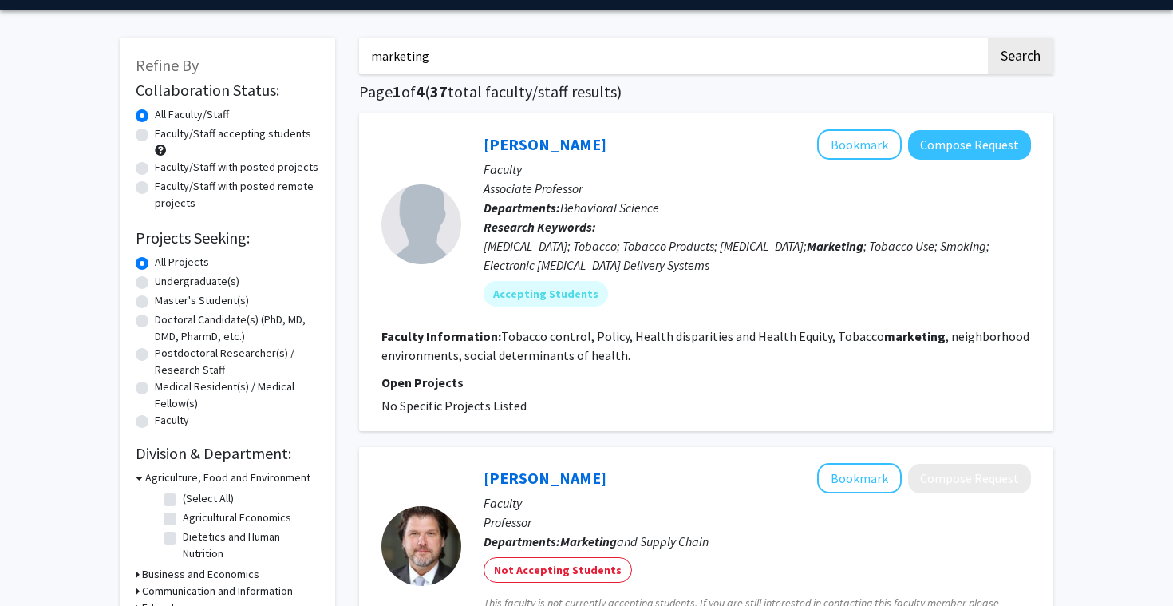
click at [155, 135] on label "Faculty/Staff accepting students" at bounding box center [233, 133] width 156 height 17
click at [155, 135] on input "Faculty/Staff accepting students" at bounding box center [160, 130] width 10 height 10
radio input "true"
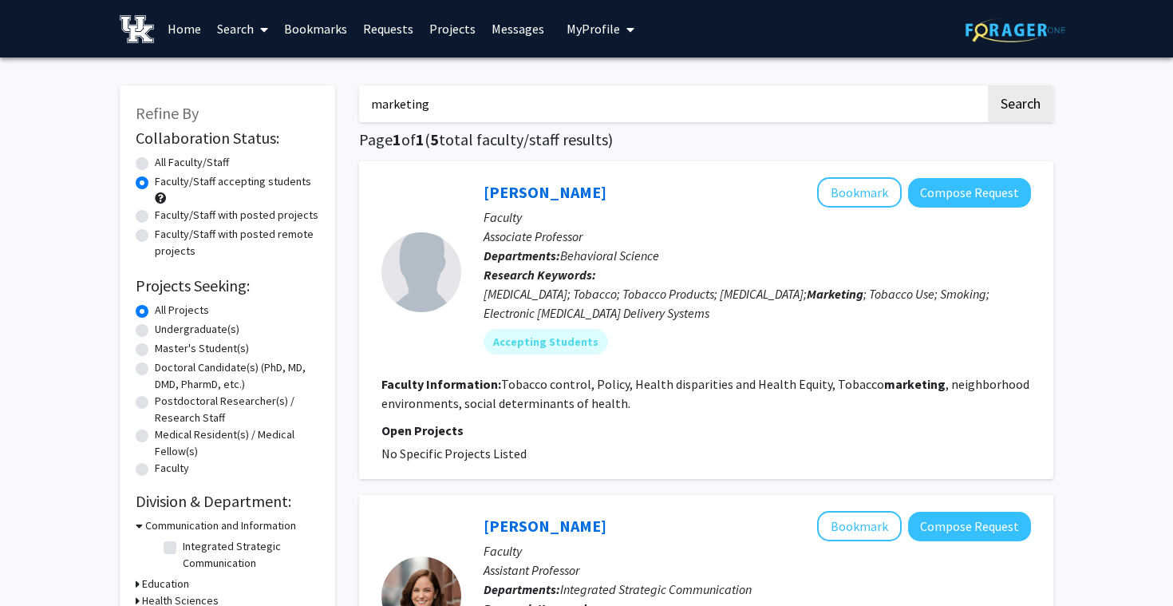
drag, startPoint x: 447, startPoint y: 104, endPoint x: 270, endPoint y: 99, distance: 177.2
type input "a"
type input "forest"
click at [988, 85] on button "Search" at bounding box center [1020, 103] width 65 height 37
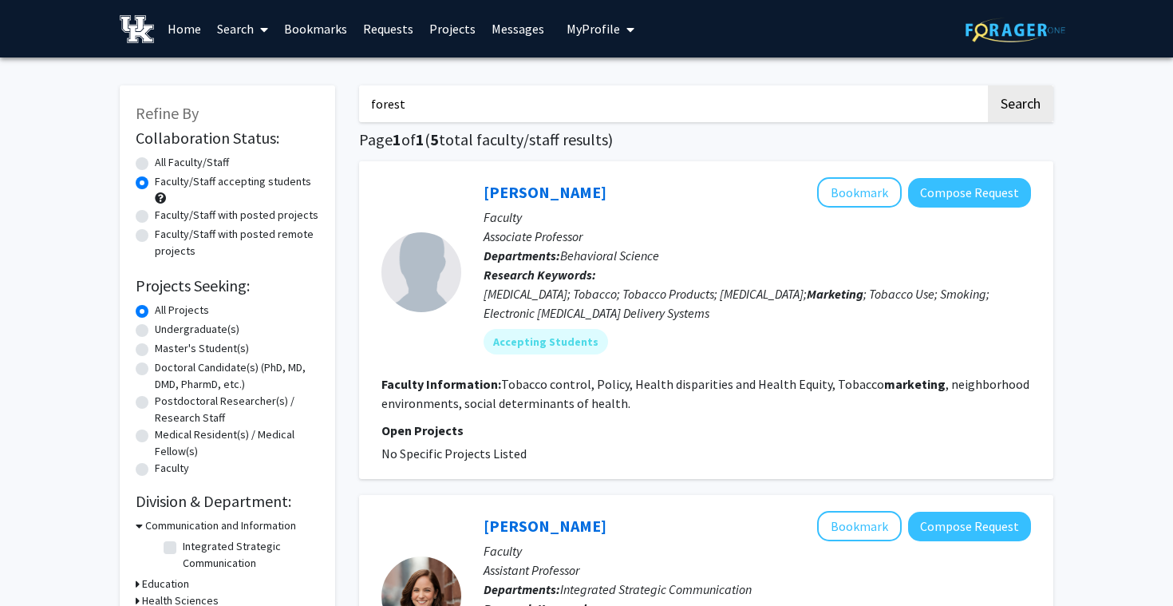
radio input "true"
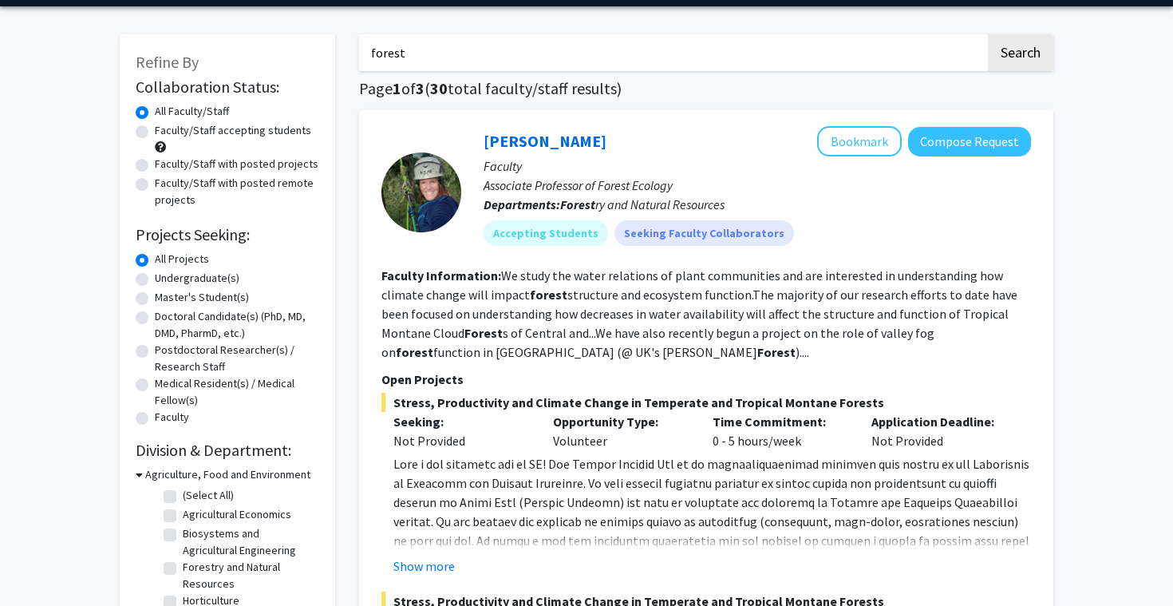
scroll to position [55, 0]
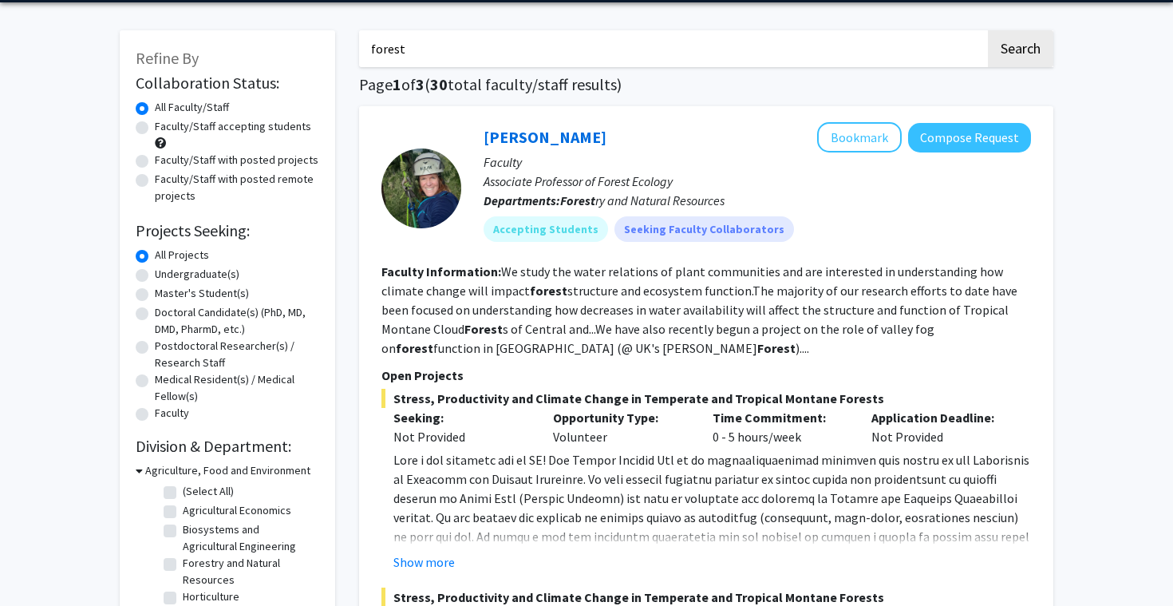
drag, startPoint x: 476, startPoint y: 47, endPoint x: 292, endPoint y: 47, distance: 184.3
click at [988, 30] on button "Search" at bounding box center [1020, 48] width 65 height 37
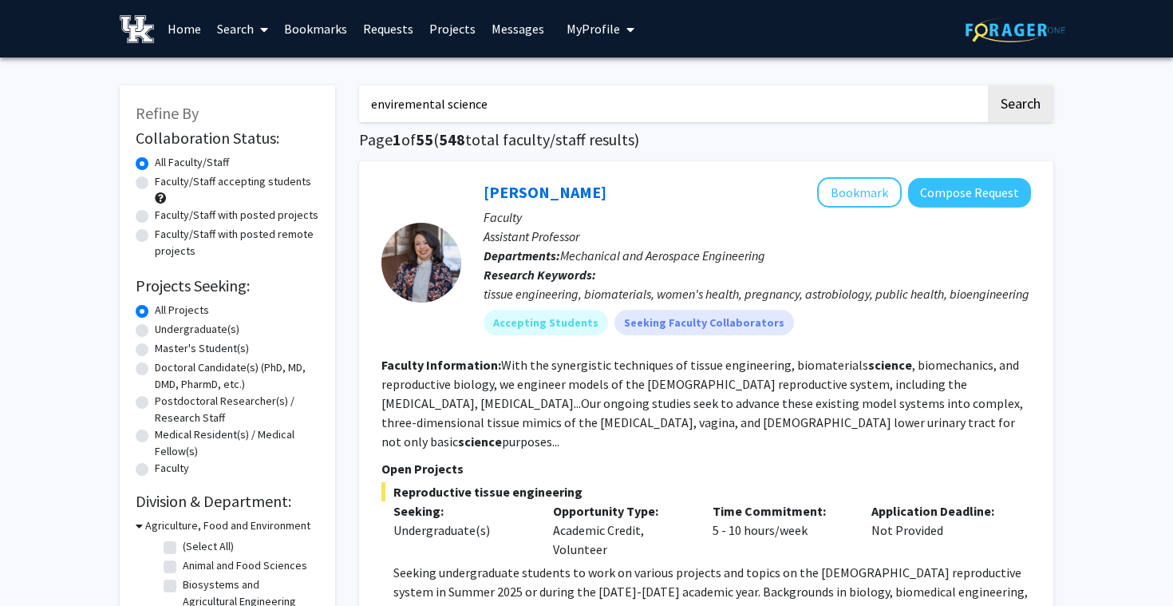
click at [413, 106] on input "enviremental science" at bounding box center [672, 103] width 626 height 37
type input "environmental science"
click at [1016, 92] on button "Search" at bounding box center [1020, 103] width 65 height 37
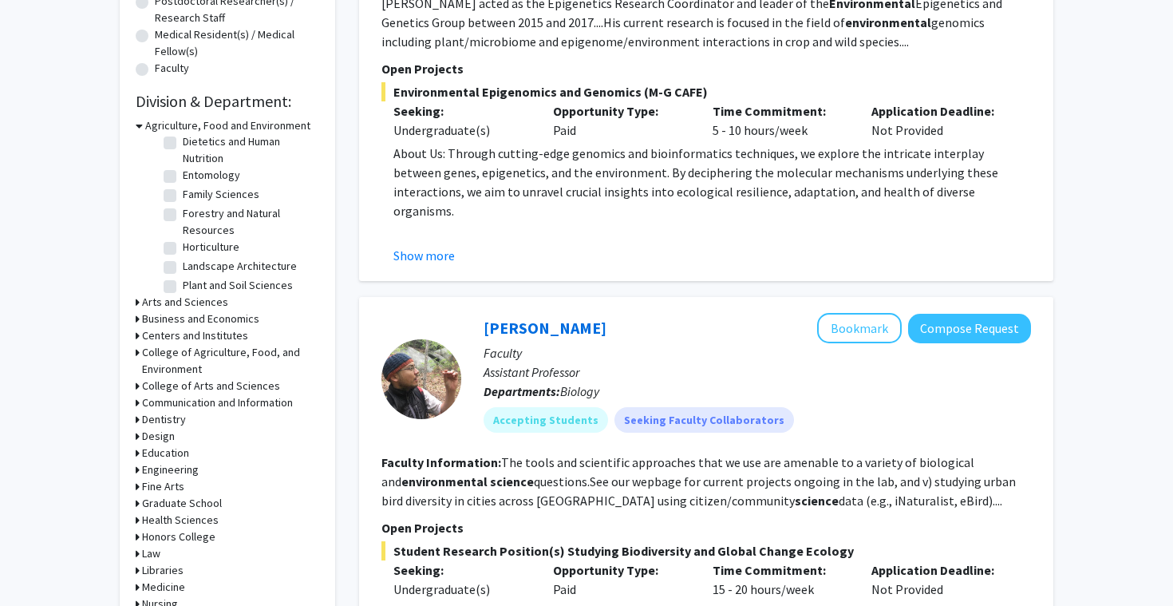
scroll to position [154, 0]
click at [183, 195] on label "Forestry and Natural Resources" at bounding box center [249, 197] width 132 height 34
click at [183, 191] on input "Forestry and Natural Resources" at bounding box center [188, 185] width 10 height 10
checkbox input "true"
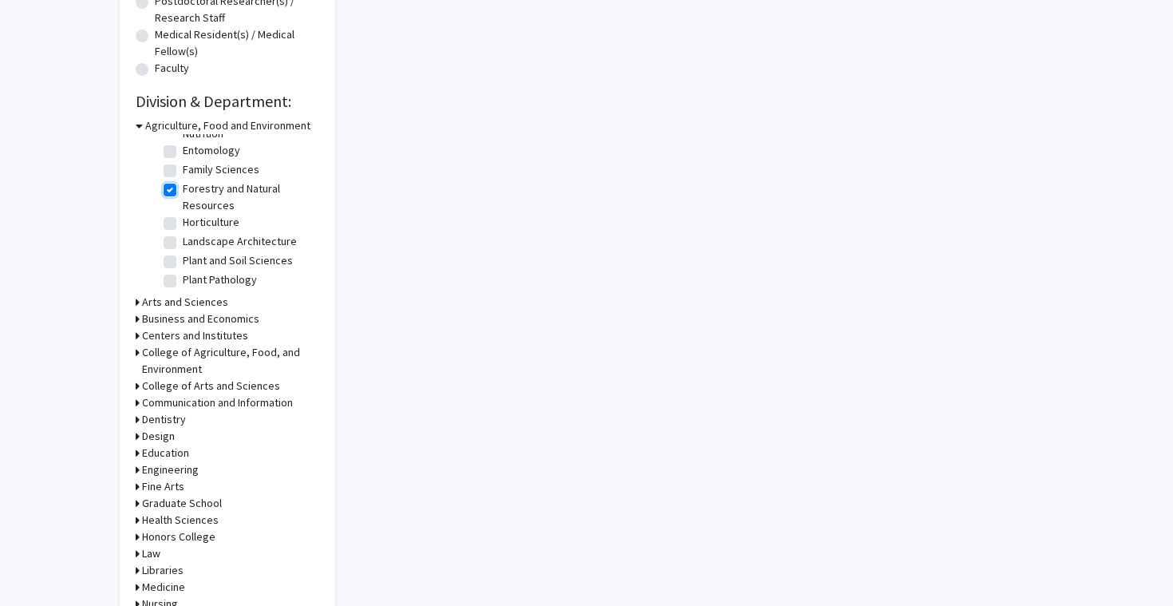
checkbox input "true"
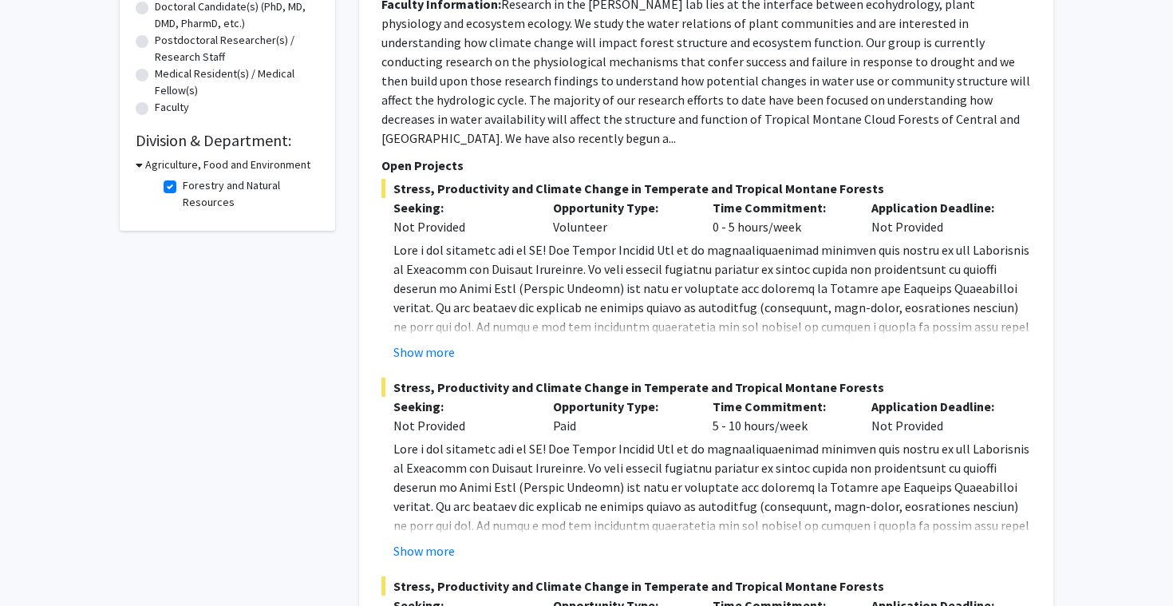
scroll to position [350, 0]
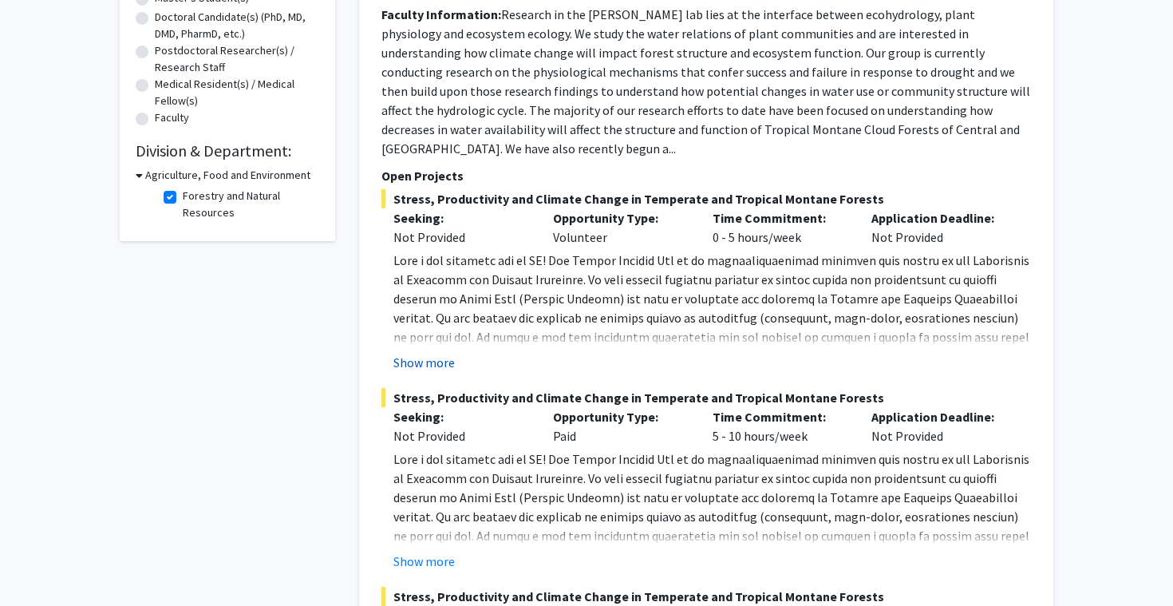
click at [434, 370] on button "Show more" at bounding box center [423, 362] width 61 height 19
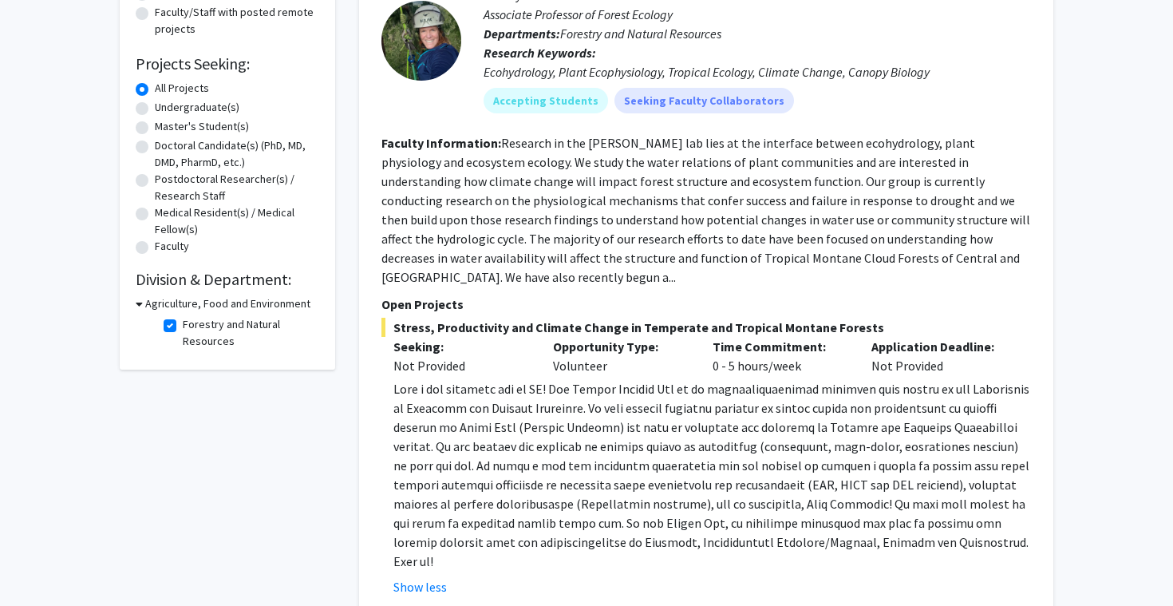
scroll to position [0, 0]
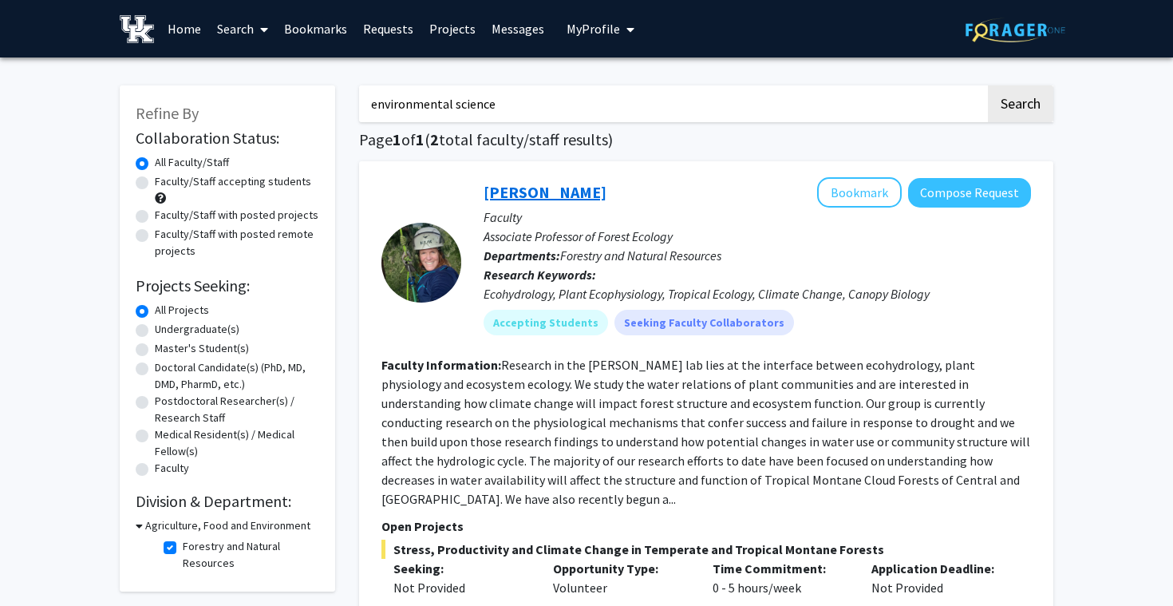
click at [524, 186] on link "Sybil Gotsch" at bounding box center [544, 192] width 123 height 20
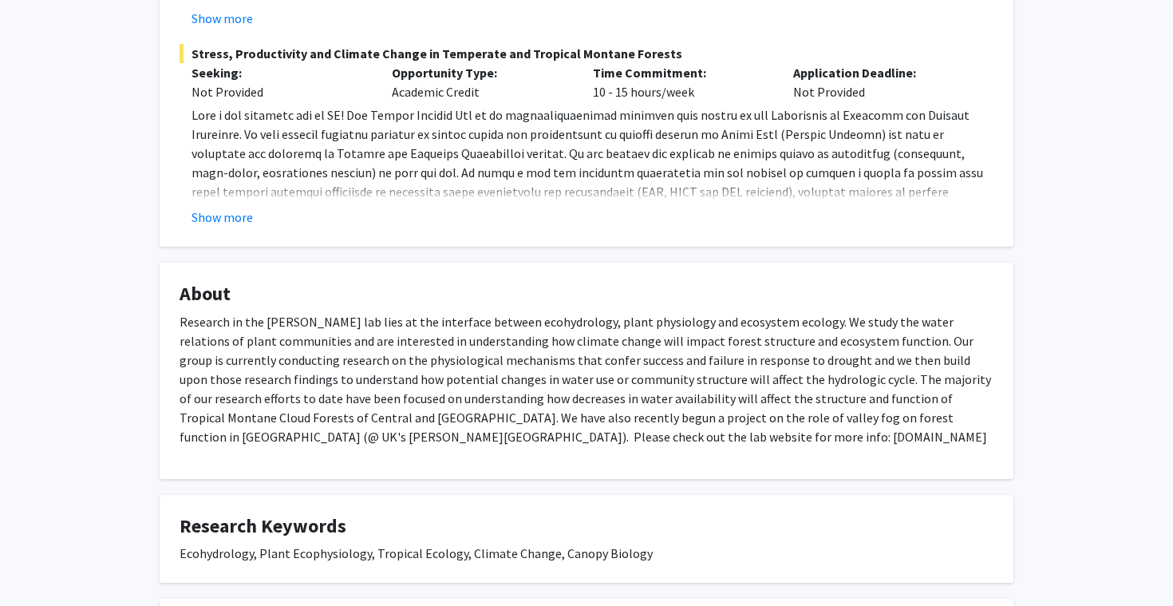
scroll to position [898, 0]
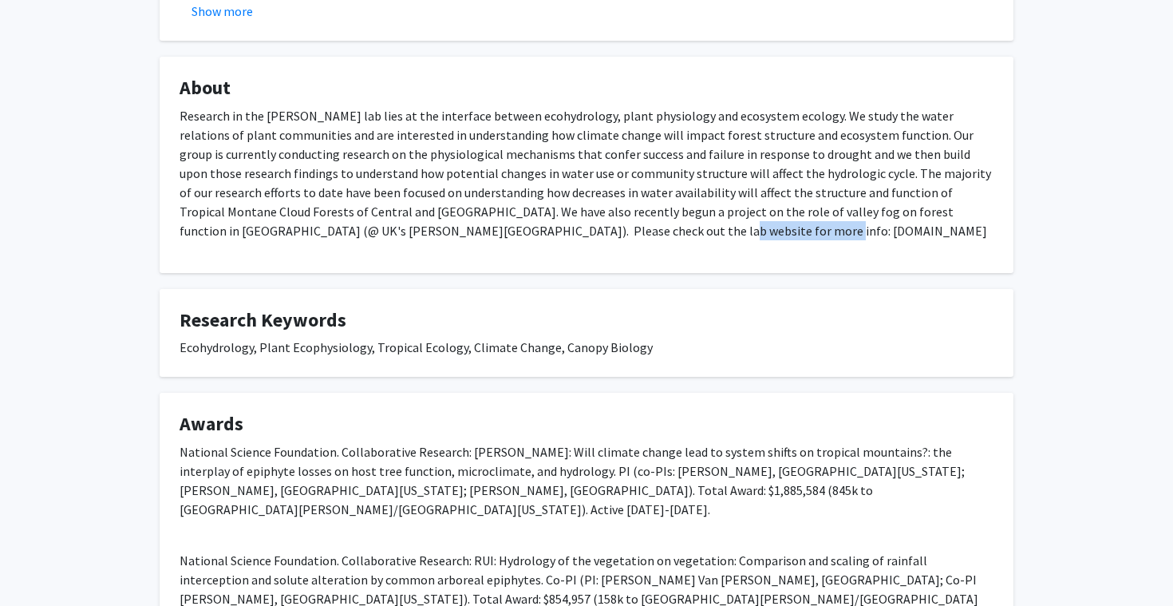
drag, startPoint x: 477, startPoint y: 230, endPoint x: 613, endPoint y: 241, distance: 136.1
click at [613, 241] on div "Research in the Gotsch lab lies at the interface between ecohydrology, plant ph…" at bounding box center [587, 179] width 814 height 147
copy p "www.sybilgotsch.com"
click at [705, 185] on p "Research in the Gotsch lab lies at the interface between ecohydrology, plant ph…" at bounding box center [587, 173] width 814 height 134
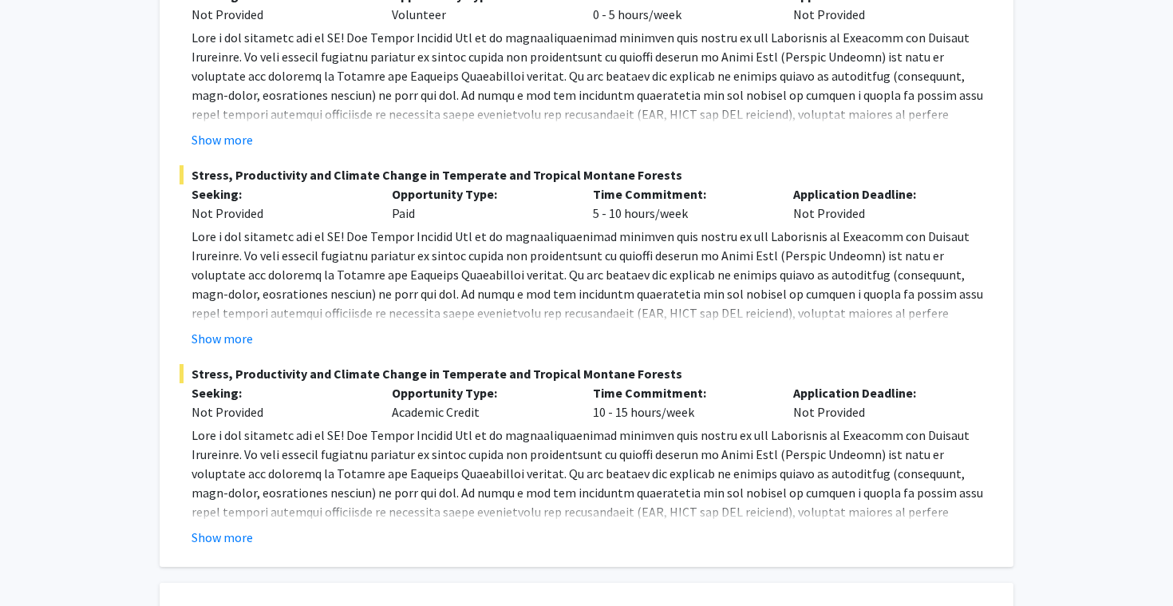
scroll to position [0, 0]
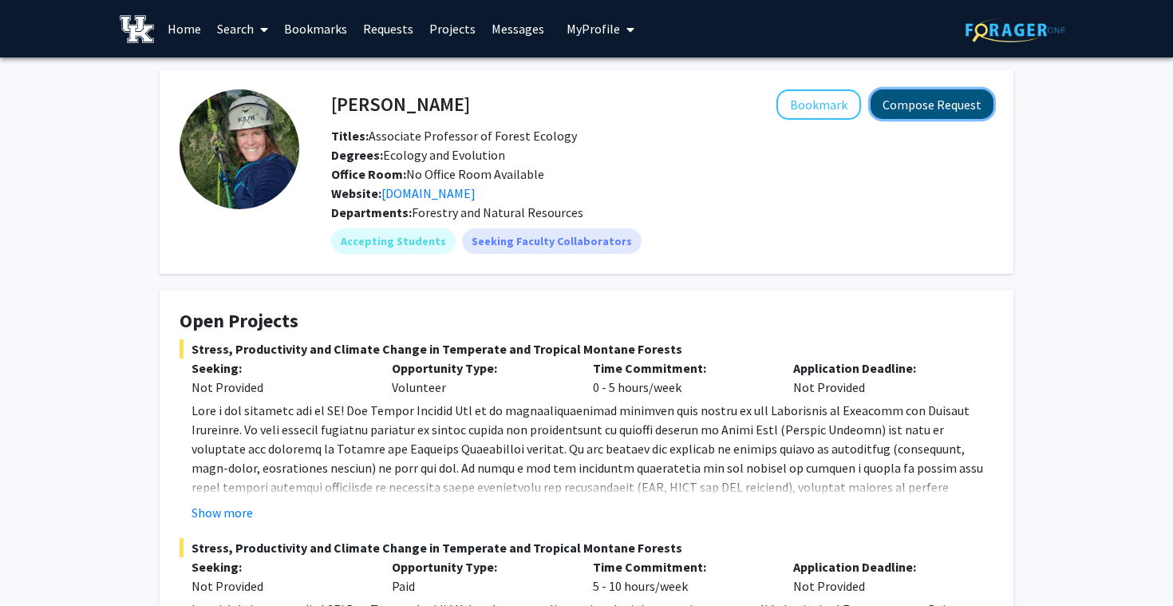
click at [961, 109] on button "Compose Request" at bounding box center [931, 104] width 123 height 30
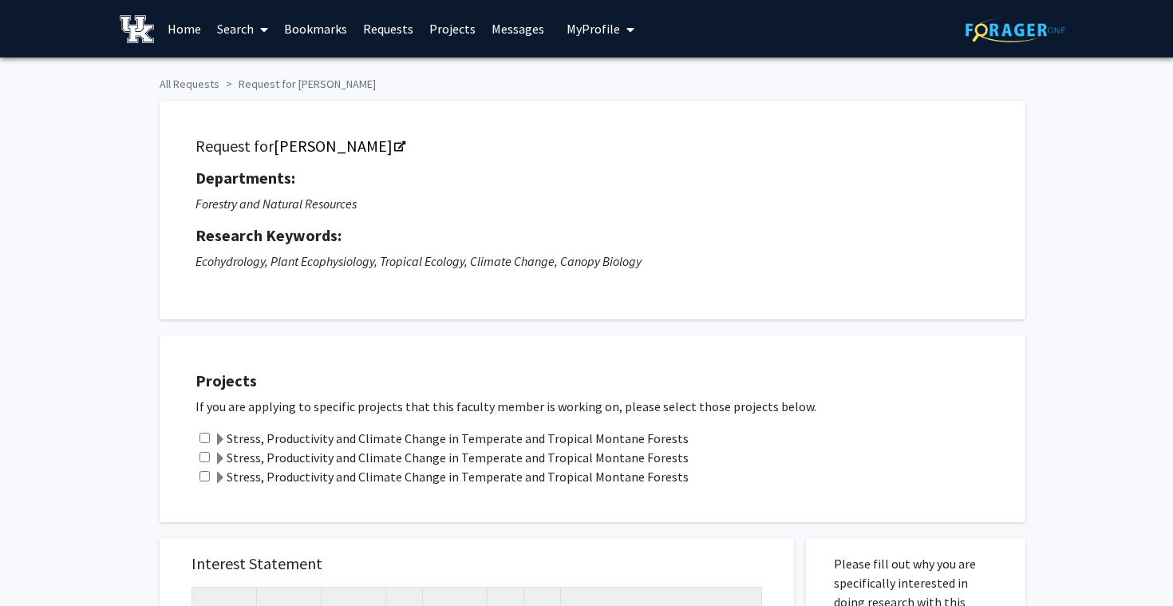
click at [244, 32] on link "Search" at bounding box center [242, 29] width 67 height 56
click at [284, 72] on span "Faculty/Staff" at bounding box center [267, 73] width 117 height 32
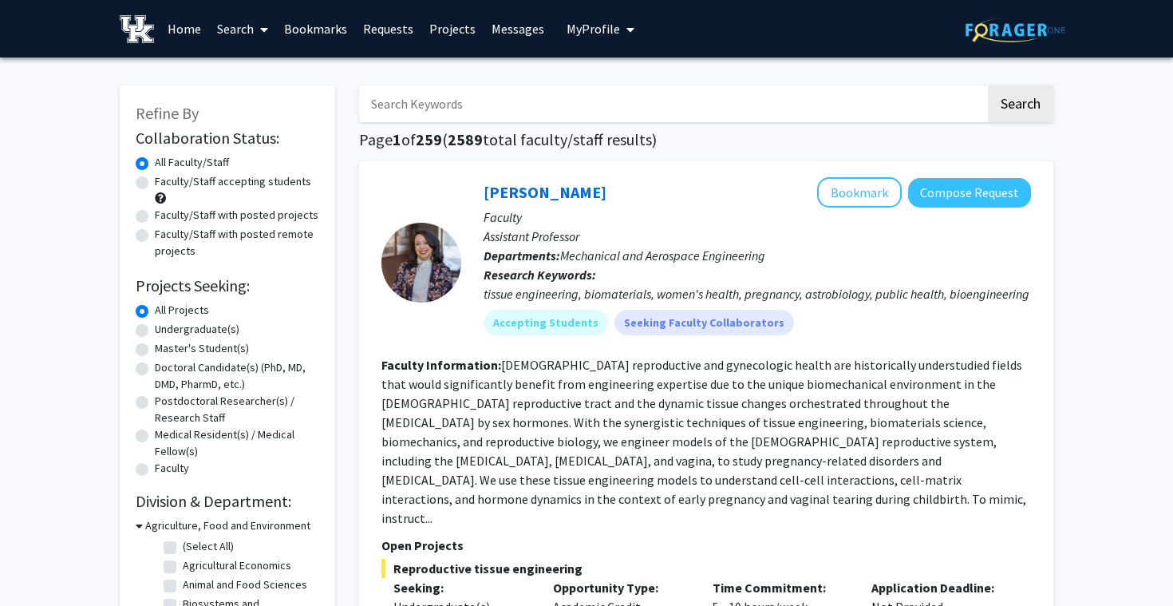
click at [547, 108] on input "Search Keywords" at bounding box center [672, 103] width 626 height 37
click at [988, 85] on button "Search" at bounding box center [1020, 103] width 65 height 37
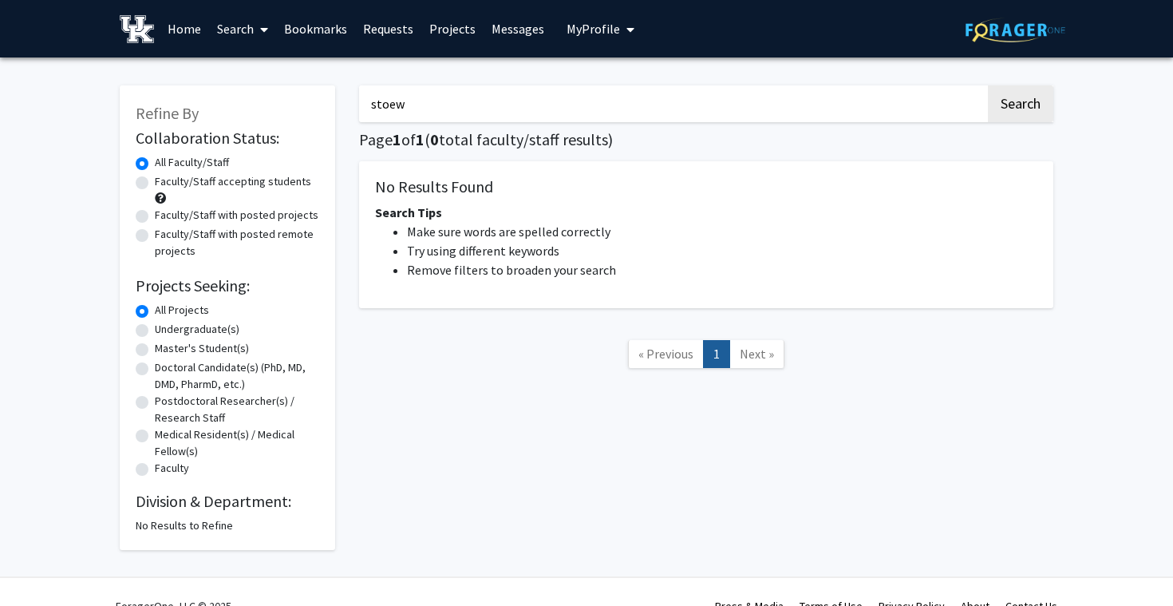
click at [988, 85] on button "Search" at bounding box center [1020, 103] width 65 height 37
type input "stowe"
click at [988, 85] on button "Search" at bounding box center [1020, 103] width 65 height 37
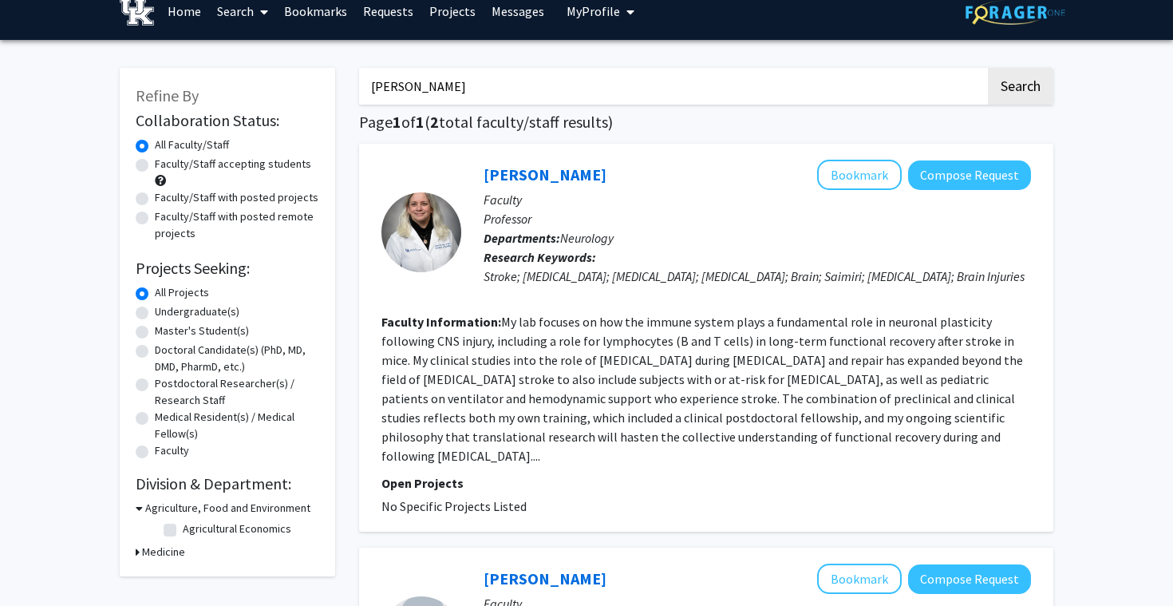
scroll to position [41, 0]
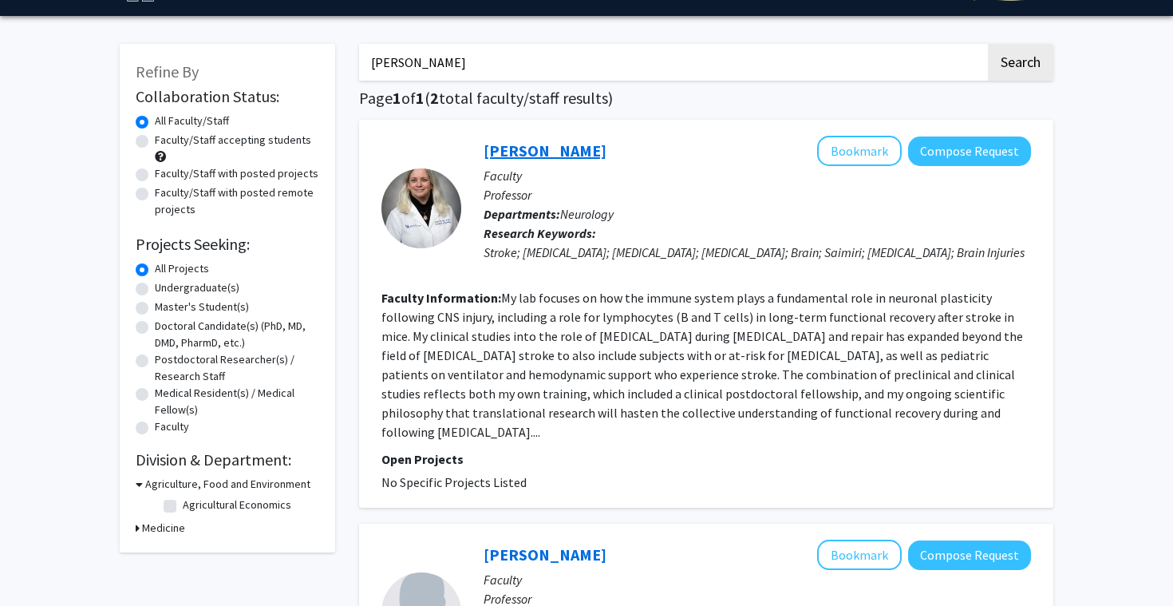
click at [524, 156] on link "Ann Stowe" at bounding box center [544, 150] width 123 height 20
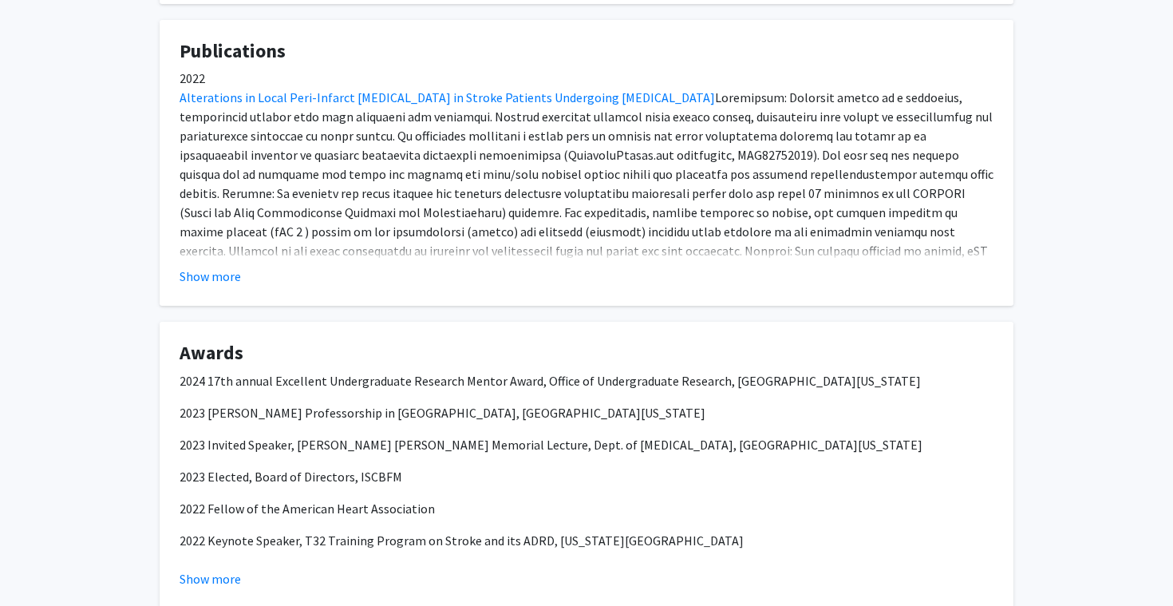
scroll to position [748, 0]
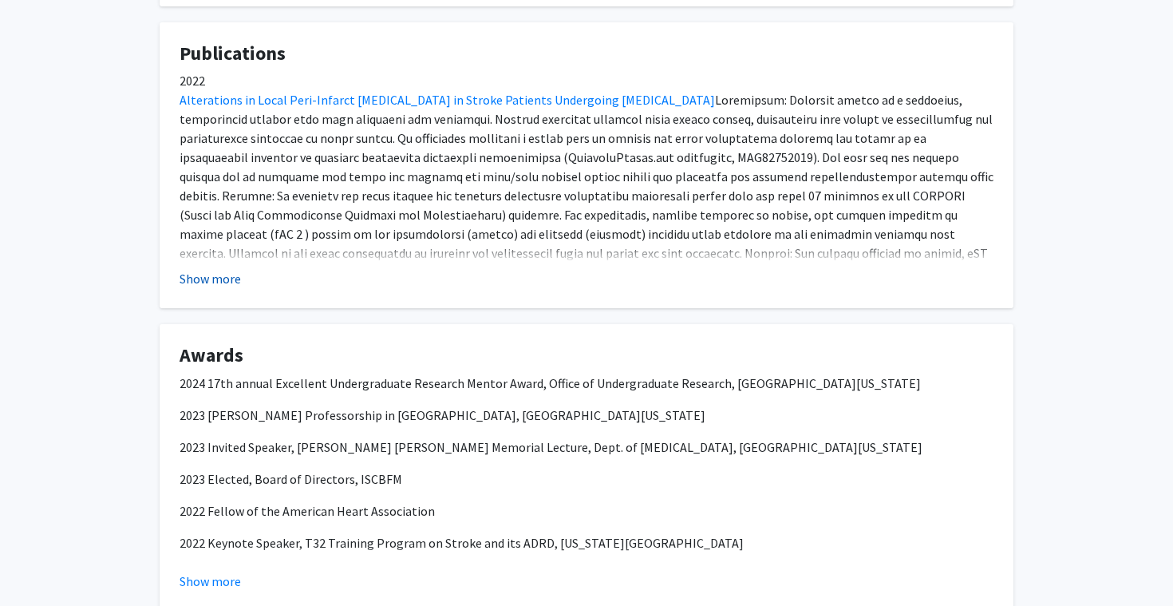
click at [233, 286] on button "Show more" at bounding box center [210, 278] width 61 height 19
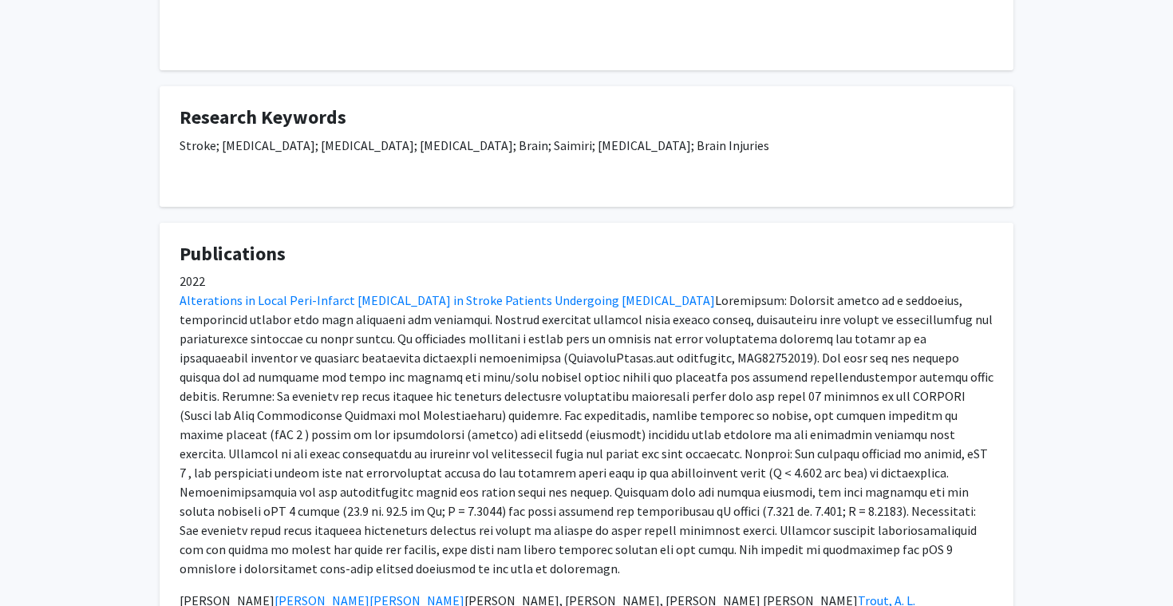
scroll to position [0, 0]
